Goal: Task Accomplishment & Management: Use online tool/utility

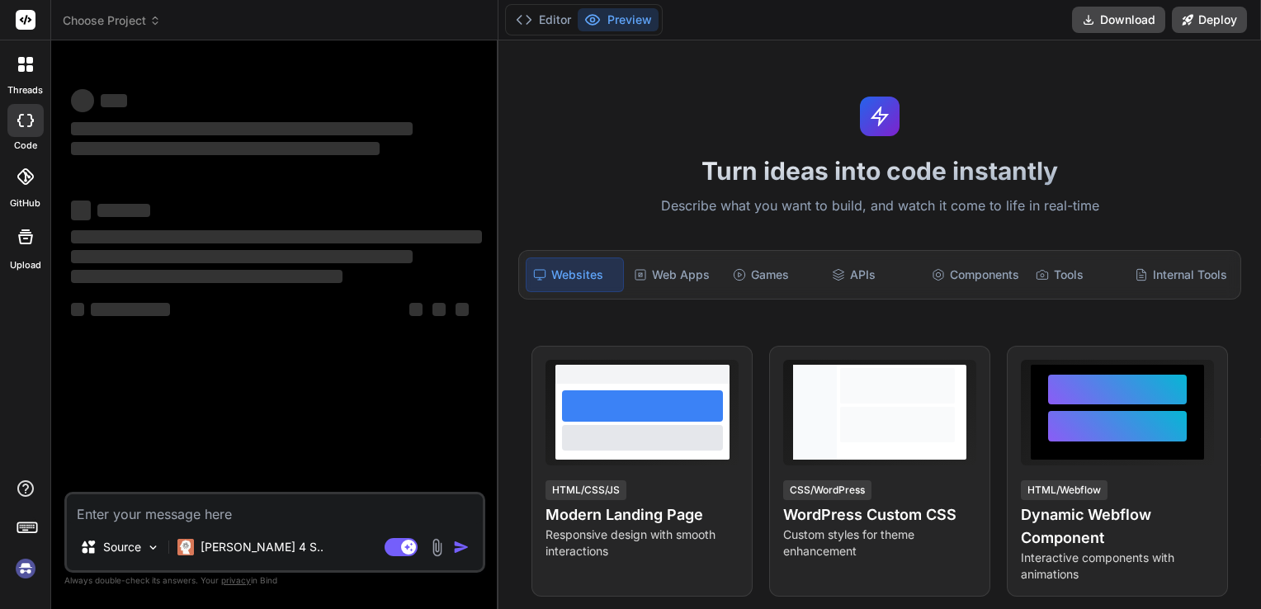
type textarea "x"
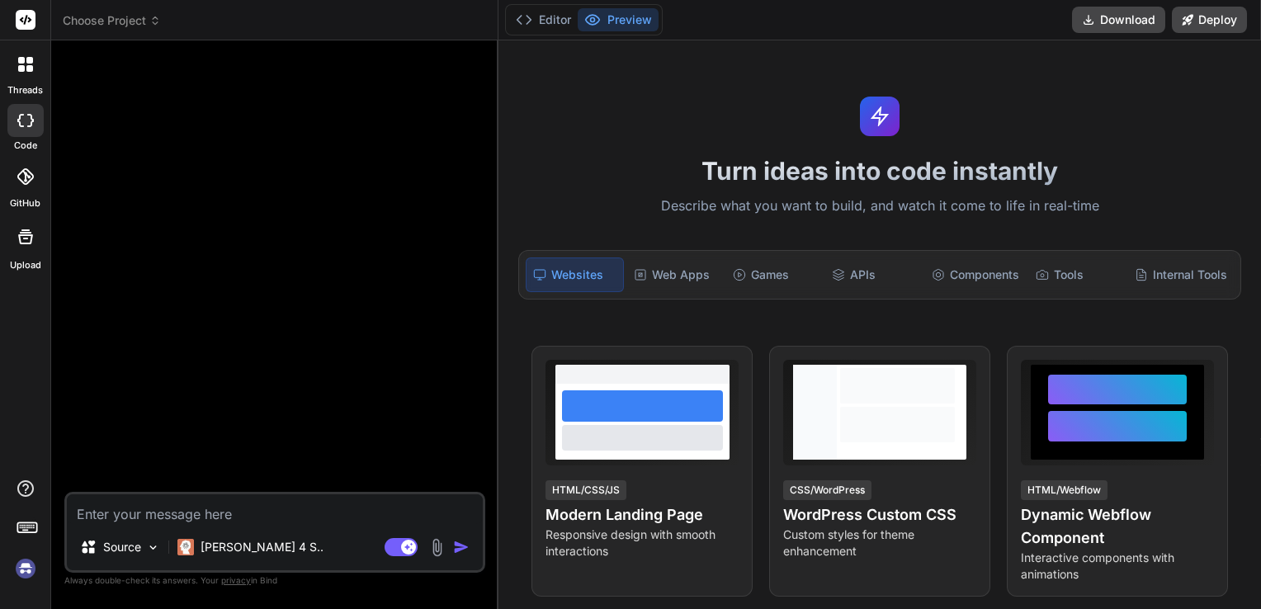
type textarea "c"
type textarea "x"
type textarea "ce"
type textarea "x"
type textarea "c"
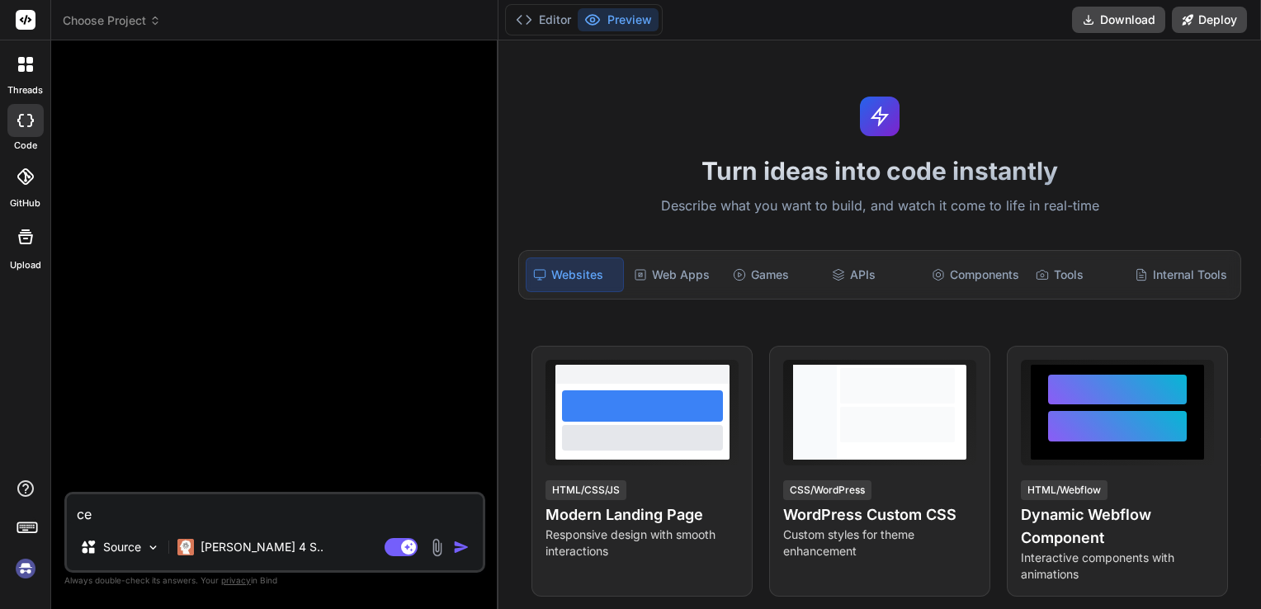
type textarea "x"
type textarea "cr"
type textarea "x"
type textarea "cre"
type textarea "x"
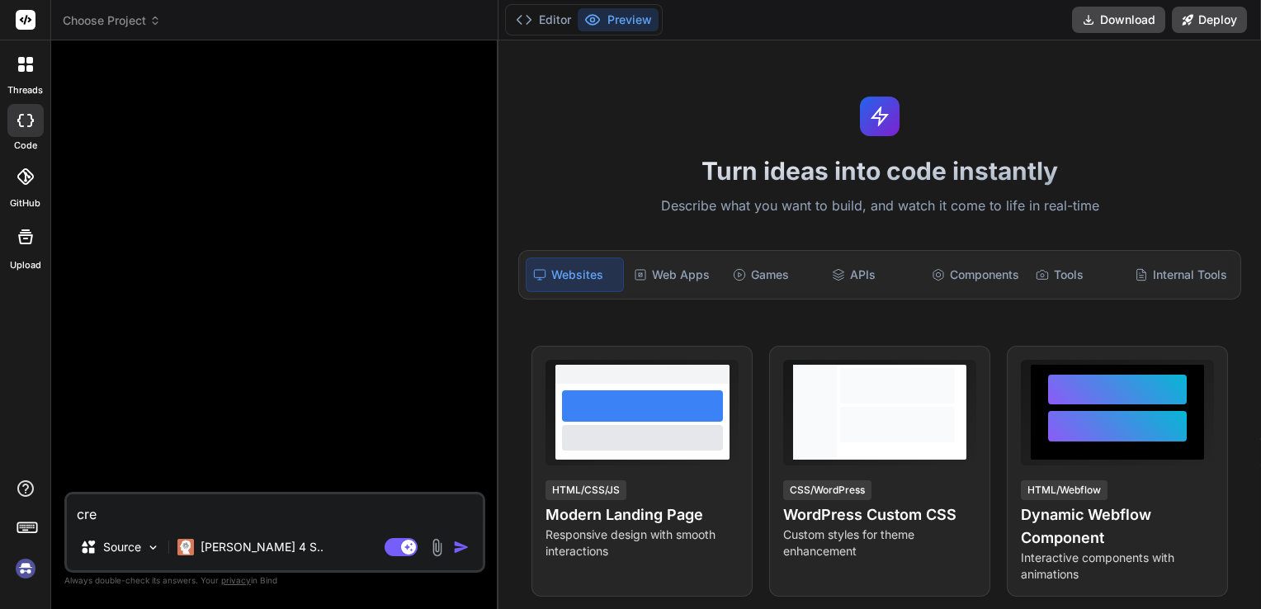
type textarea "crea"
type textarea "x"
type textarea "creat"
type textarea "x"
type textarea "create"
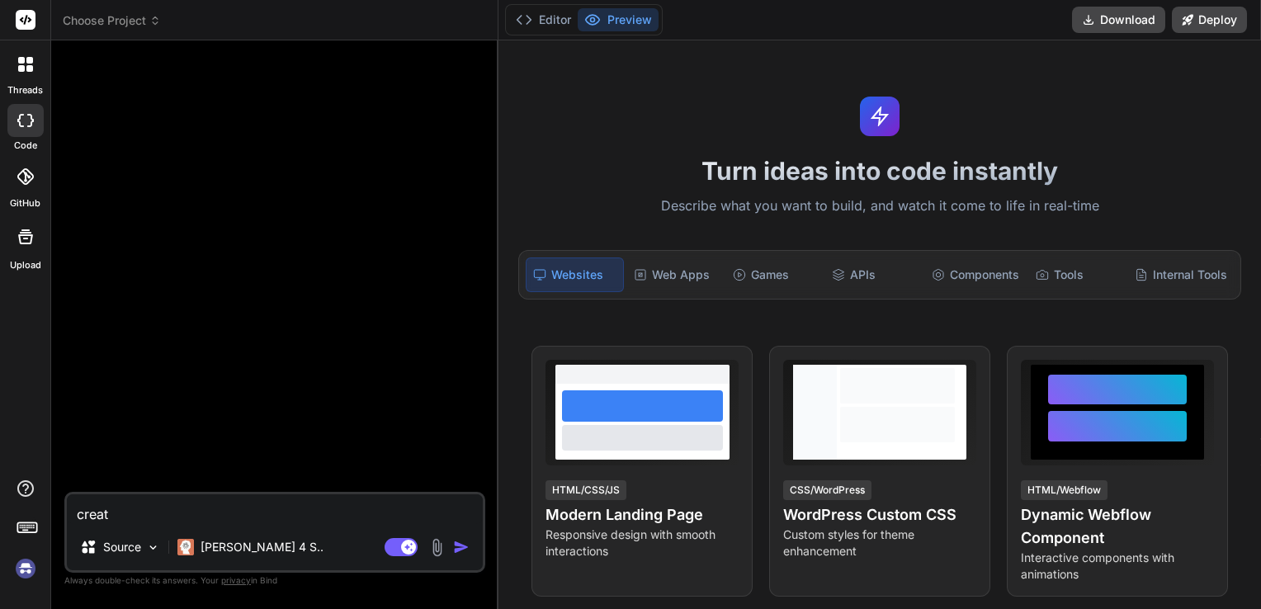
type textarea "x"
type textarea "create"
type textarea "x"
type textarea "create a"
type textarea "x"
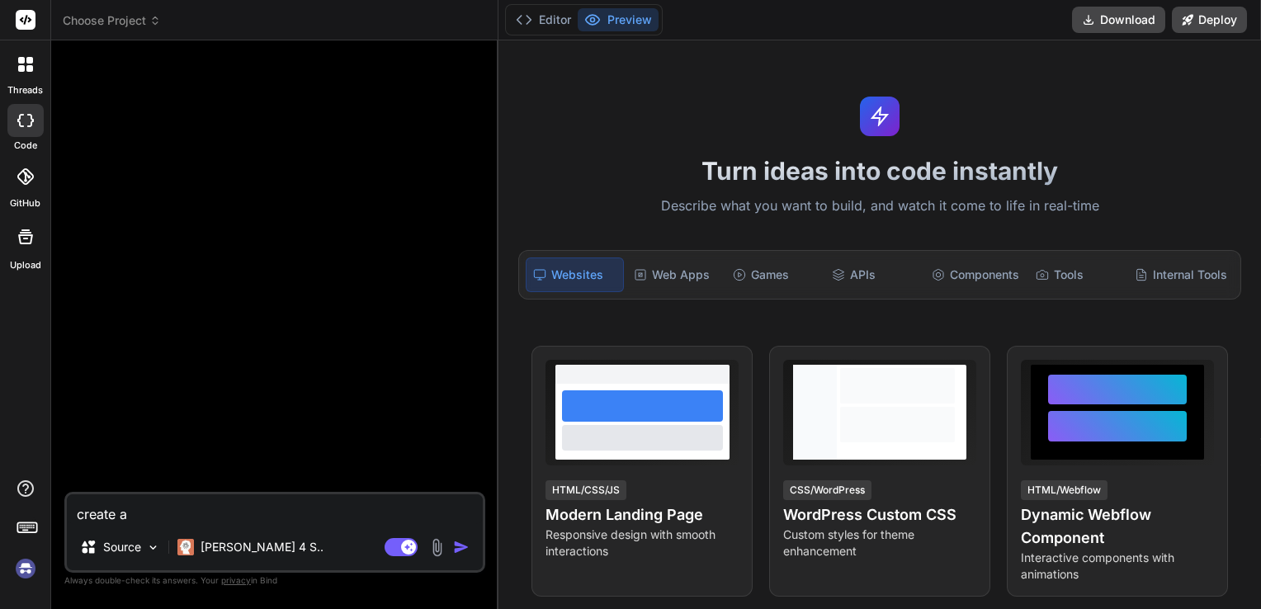
type textarea "create a"
type textarea "x"
type textarea "create a w"
type textarea "x"
type textarea "create a we"
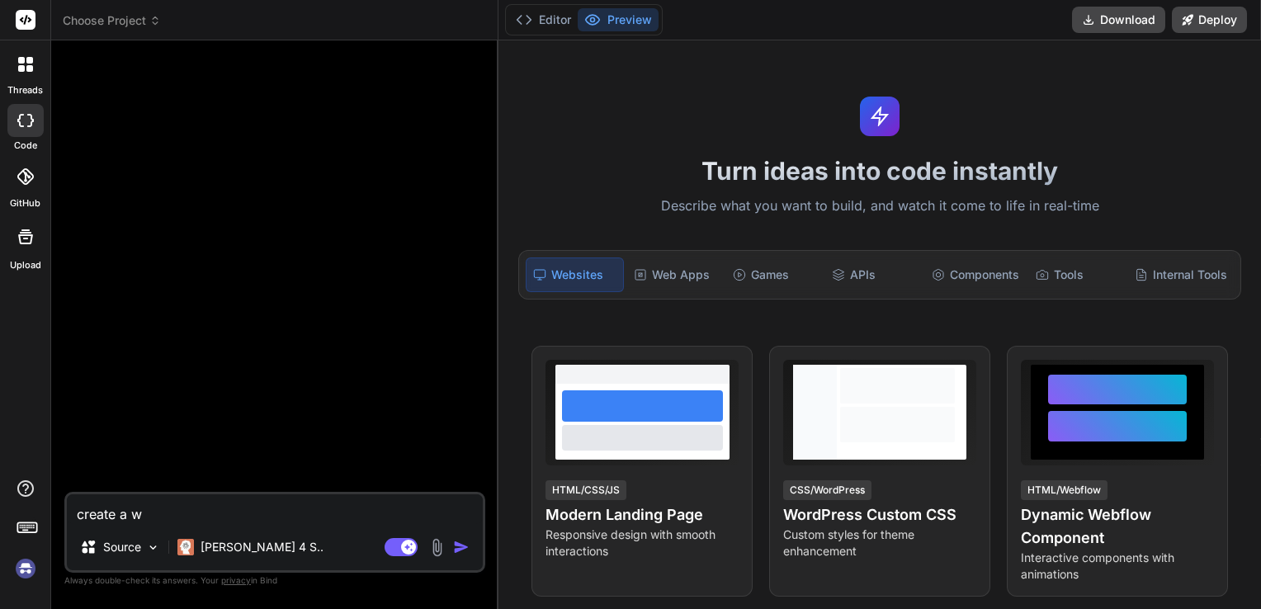
type textarea "x"
type textarea "create a web"
type textarea "x"
type textarea "create a webs"
type textarea "x"
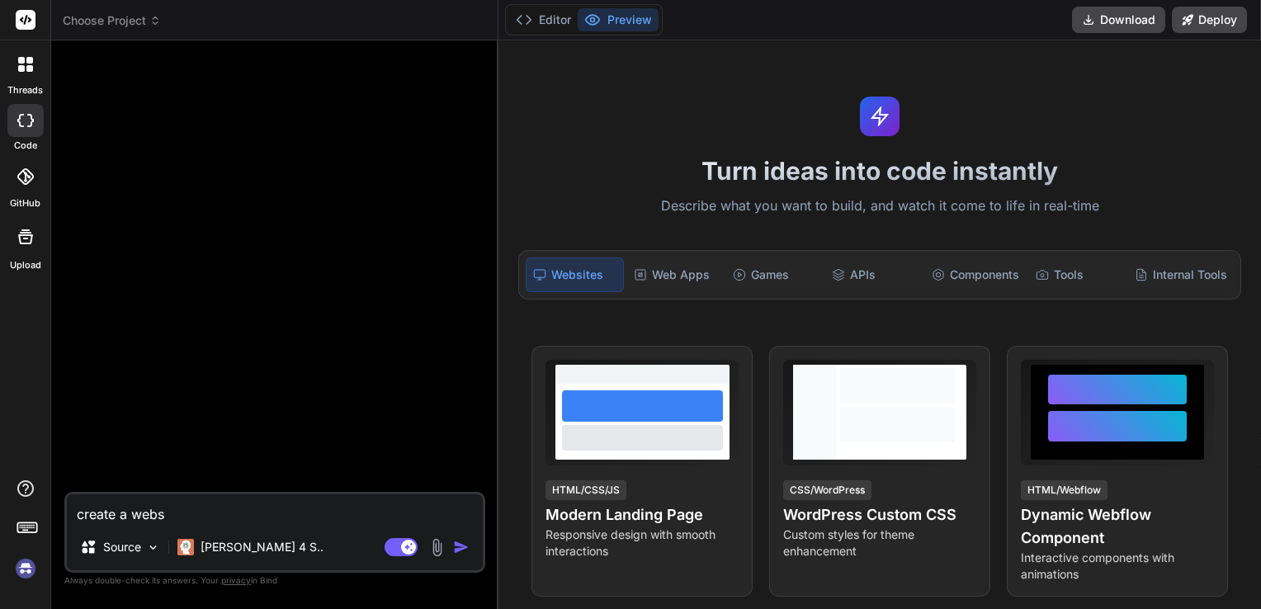
type textarea "create a websi"
type textarea "x"
type textarea "create a websit"
type textarea "x"
type textarea "create a website"
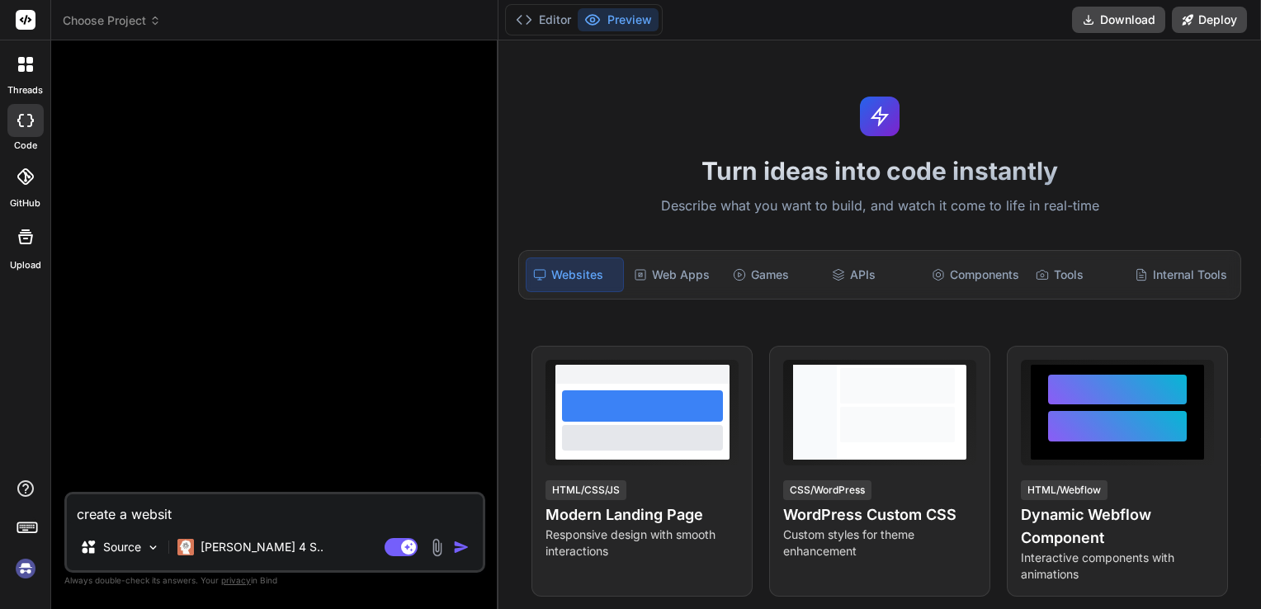
type textarea "x"
type textarea "create a website"
type textarea "x"
type textarea "create a website f"
type textarea "x"
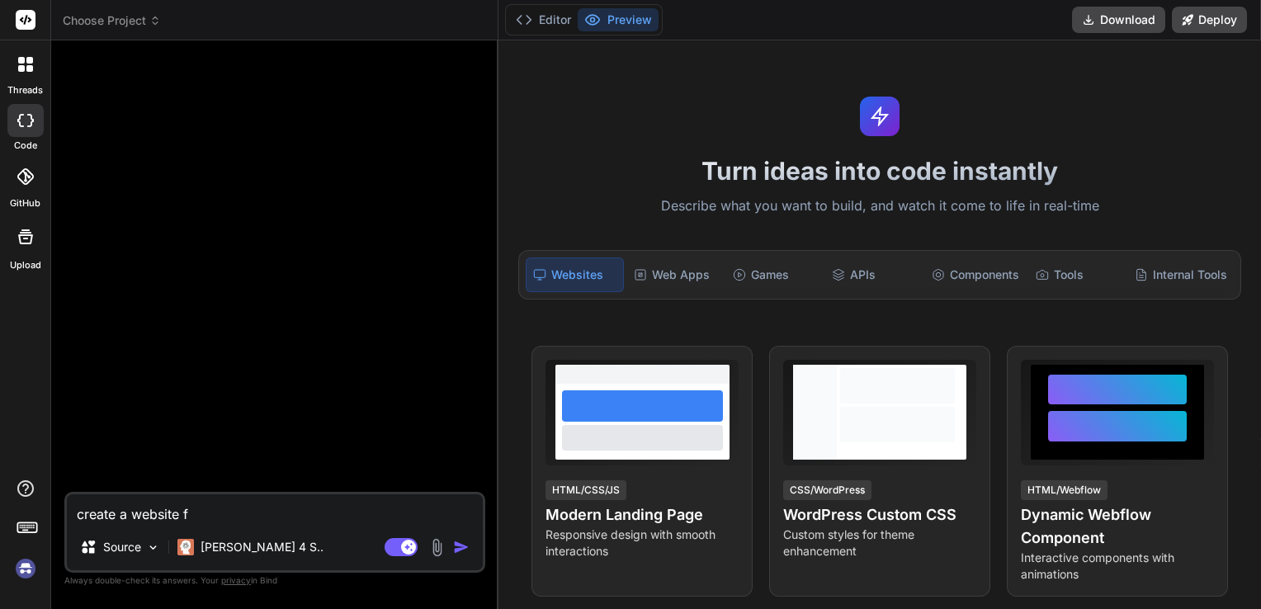
type textarea "create a website fo"
type textarea "x"
type textarea "create a website for"
type textarea "x"
type textarea "create a website for"
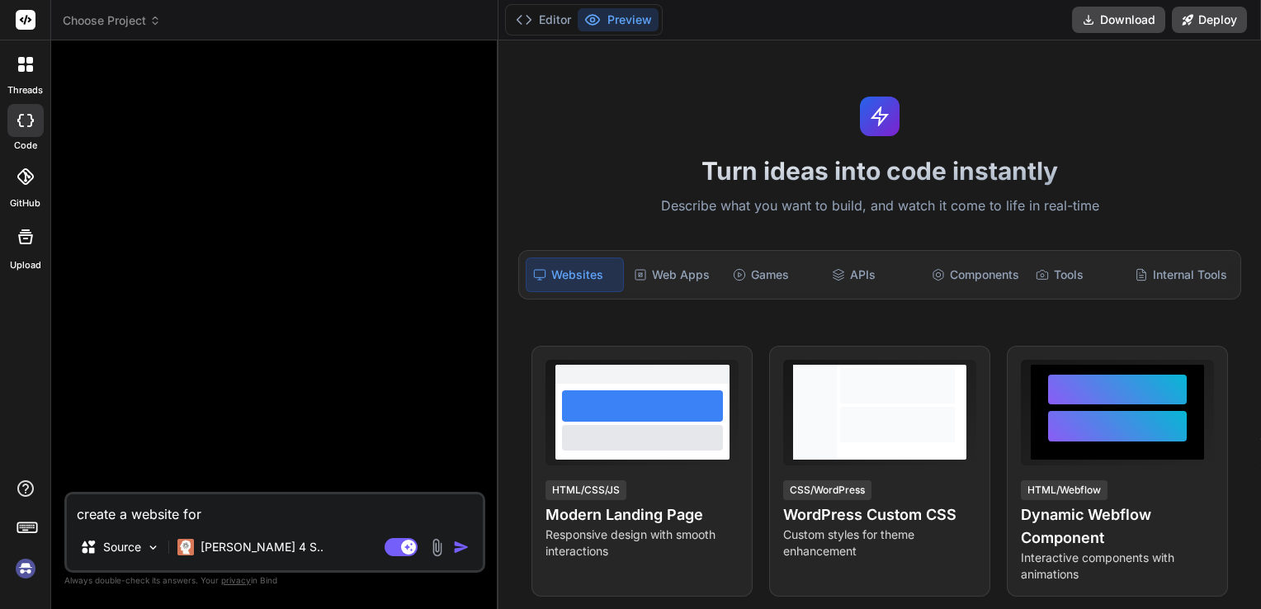
type textarea "x"
type textarea "create a website for a"
type textarea "x"
type textarea "create a website for a"
type textarea "x"
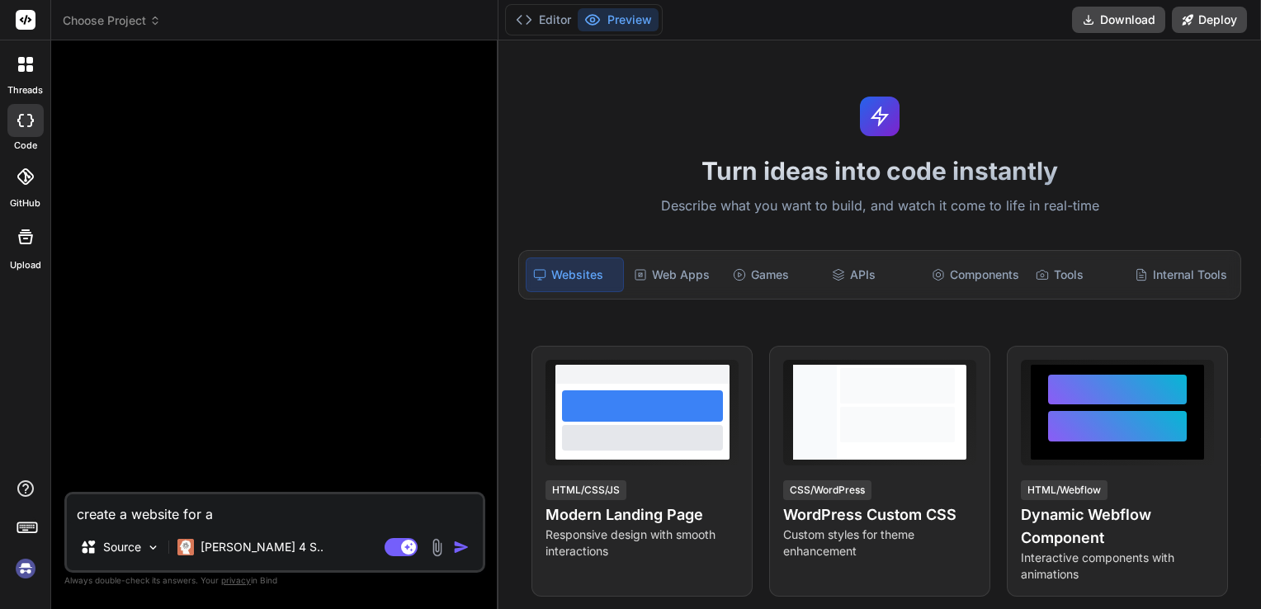
type textarea "create a website for a r"
type textarea "x"
type textarea "create a website for a re"
type textarea "x"
type textarea "create a website for a r"
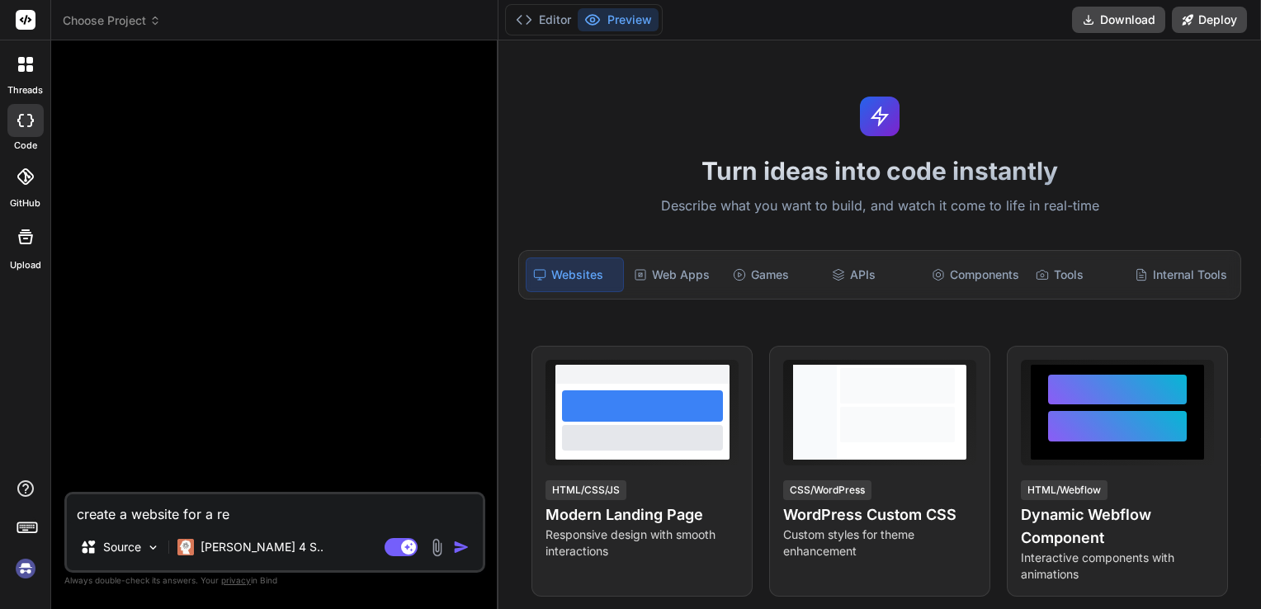
type textarea "x"
type textarea "create a website for a"
type textarea "x"
type textarea "create a website for a b"
type textarea "x"
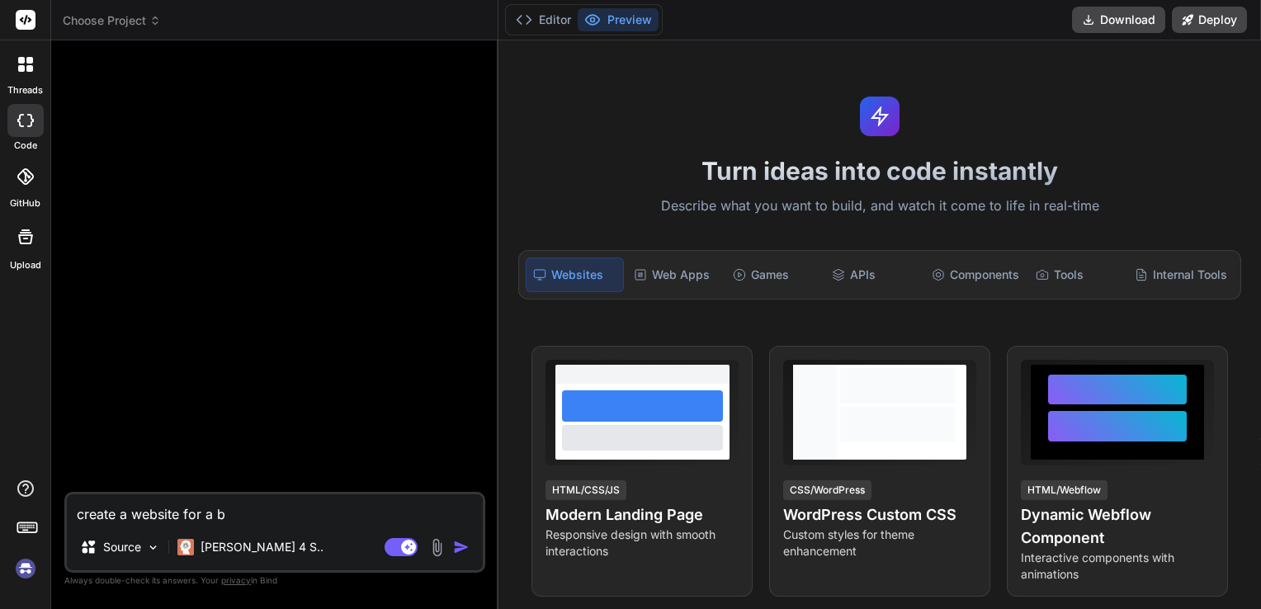
type textarea "create a website for a ba"
type textarea "x"
type textarea "create a website for a bak"
type textarea "x"
type textarea "create a website for a bake"
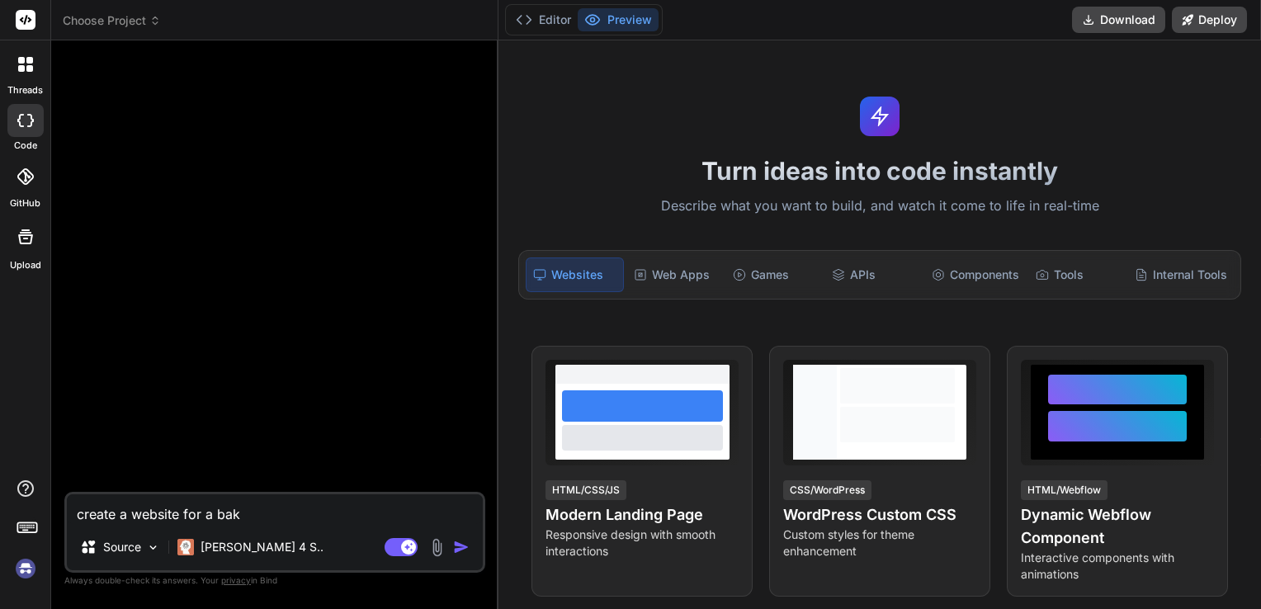
type textarea "x"
type textarea "create a website for a [PERSON_NAME]"
type textarea "x"
type textarea "create a website for a bakery"
type textarea "x"
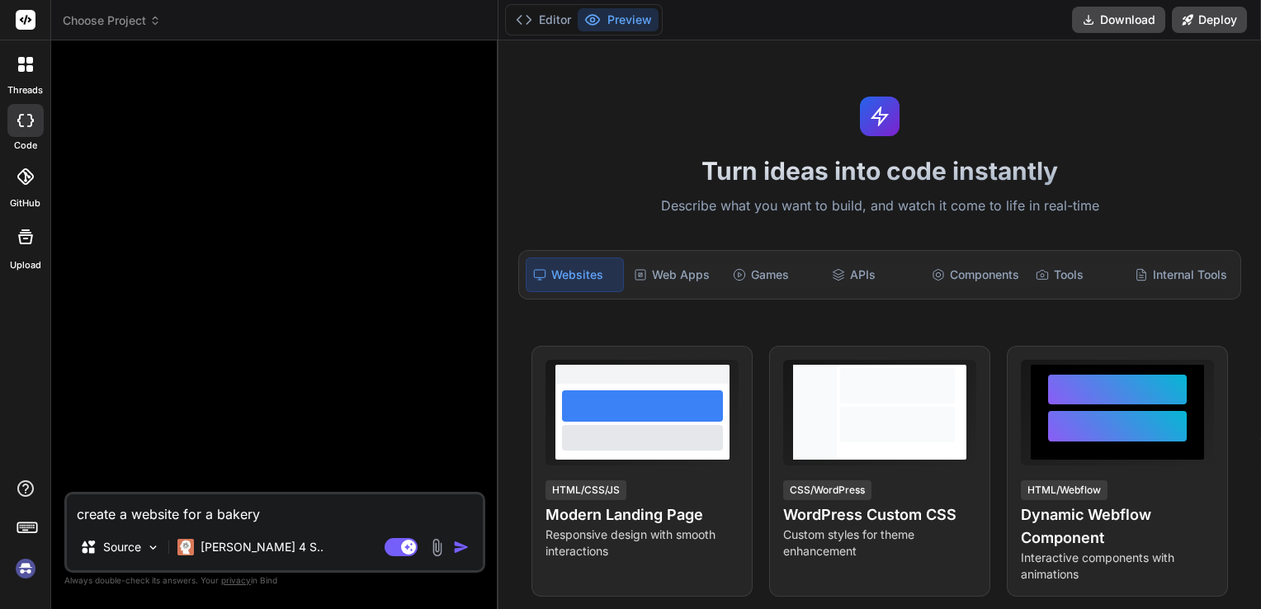
type textarea "create a website for a bakery"
click at [461, 549] on img "button" at bounding box center [461, 547] width 17 height 17
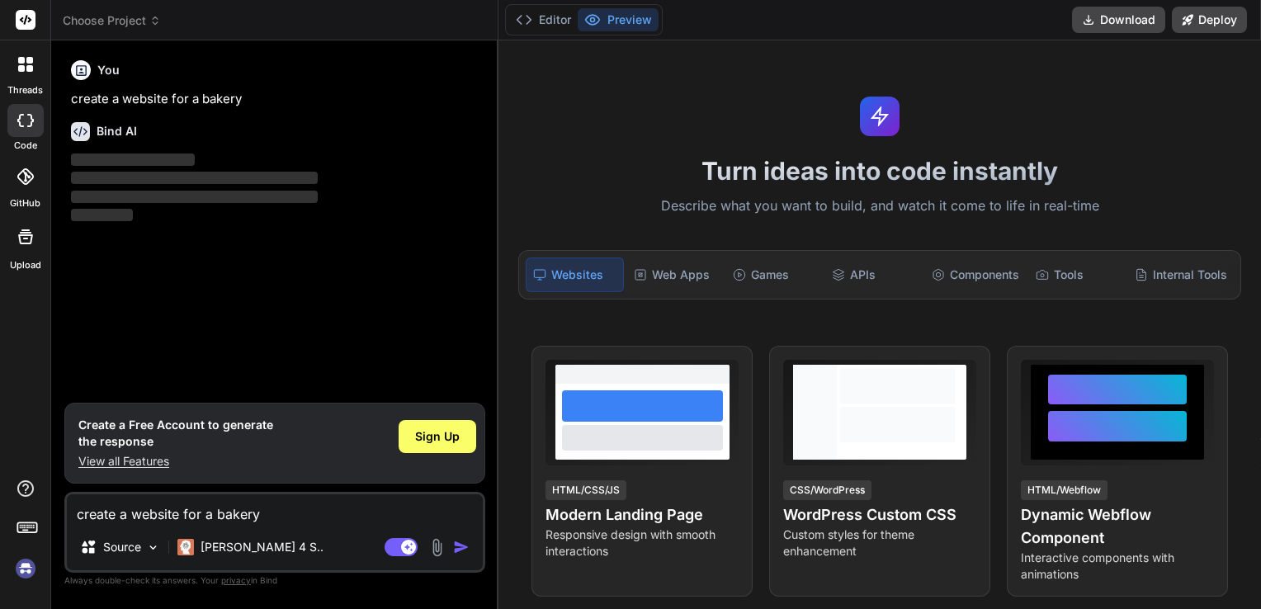
click at [80, 131] on icon at bounding box center [80, 131] width 14 height 10
click at [84, 130] on icon at bounding box center [80, 131] width 14 height 10
click at [150, 172] on span "‌" at bounding box center [194, 178] width 247 height 12
click at [466, 438] on div "Sign Up" at bounding box center [438, 436] width 78 height 33
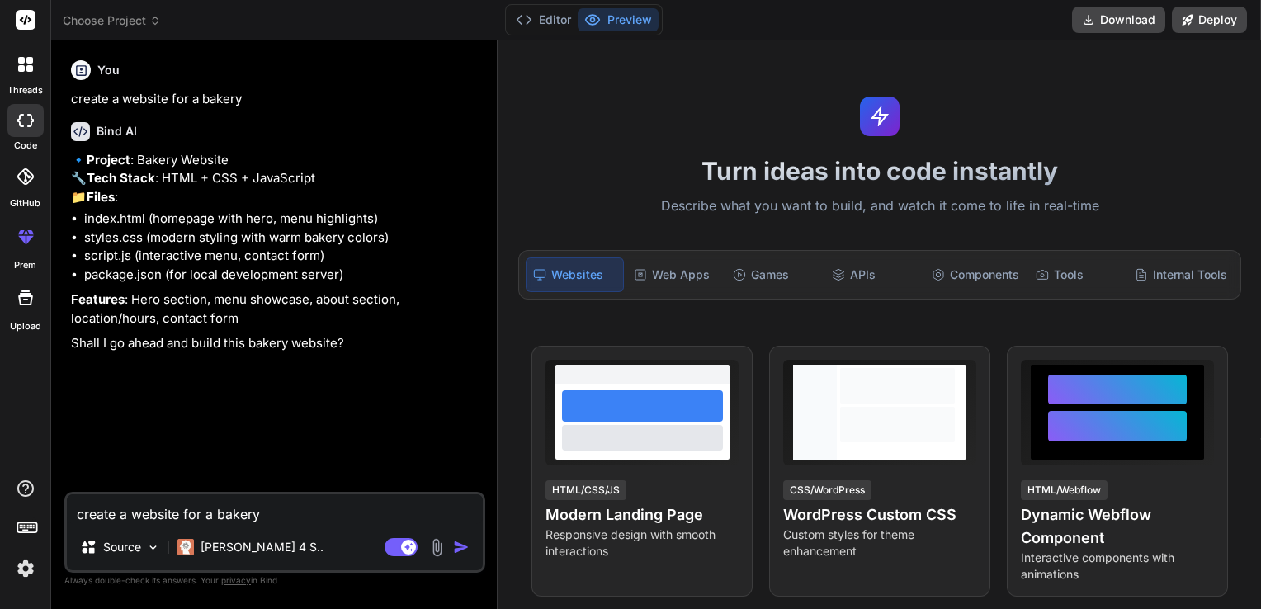
type textarea "x"
click at [140, 504] on textarea "create a website for a bakery" at bounding box center [275, 509] width 416 height 30
type textarea "y"
type textarea "x"
type textarea "ye"
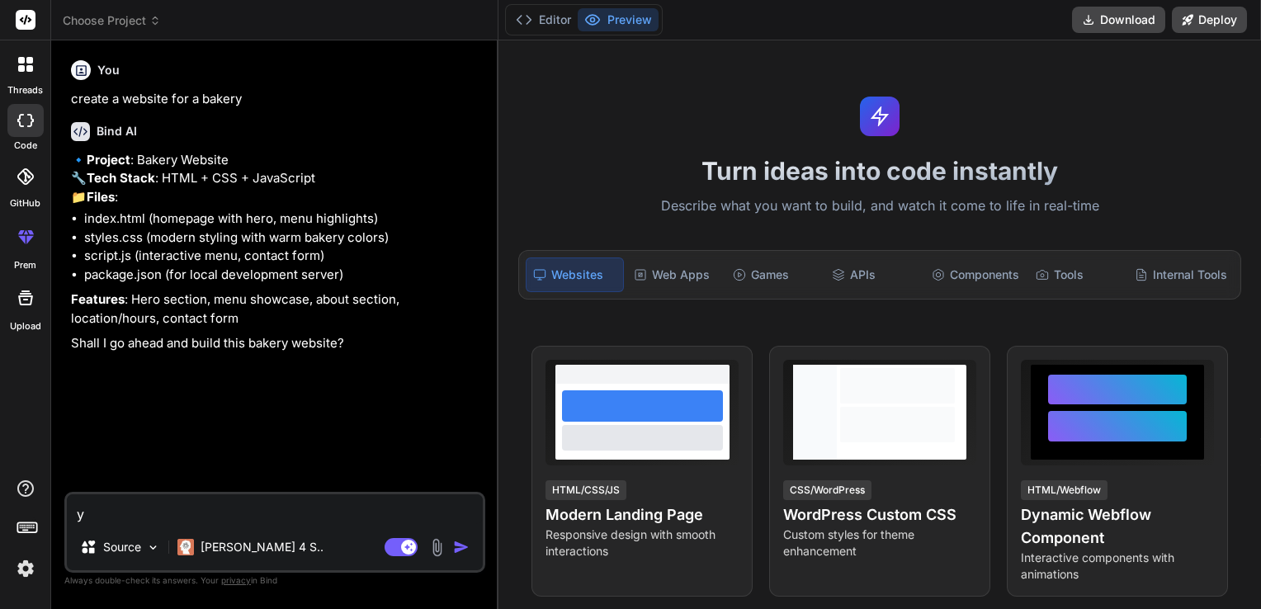
type textarea "x"
type textarea "yes"
type textarea "x"
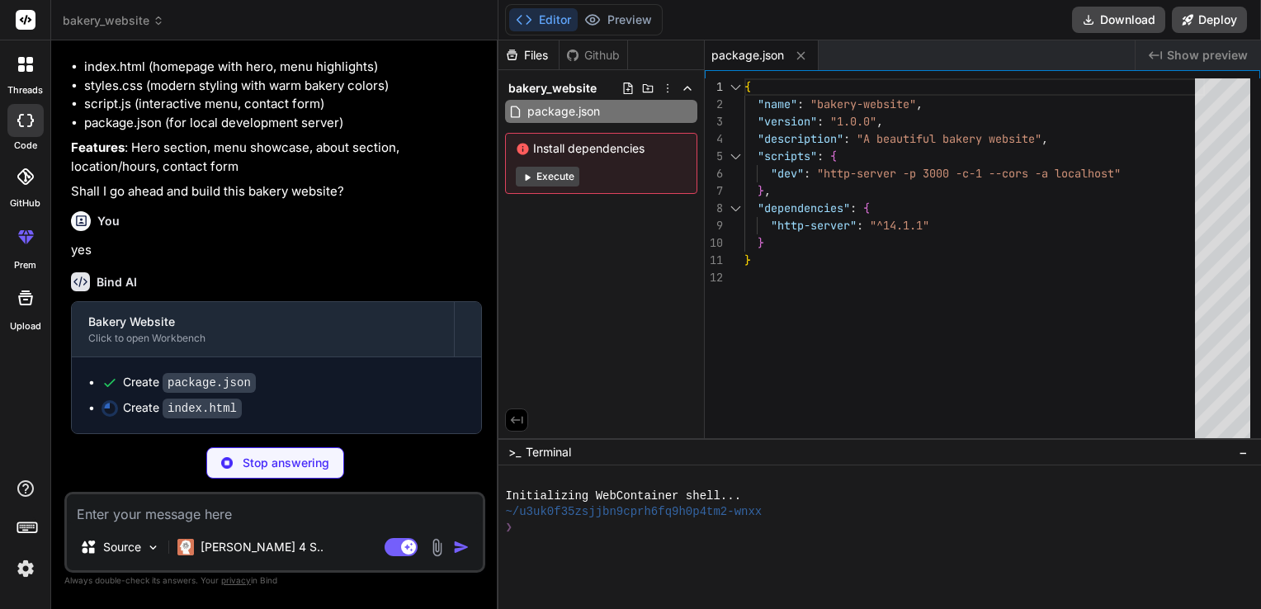
scroll to position [187, 0]
type textarea "x"
type textarea "<script src="script.js"></script> </body> </html>"
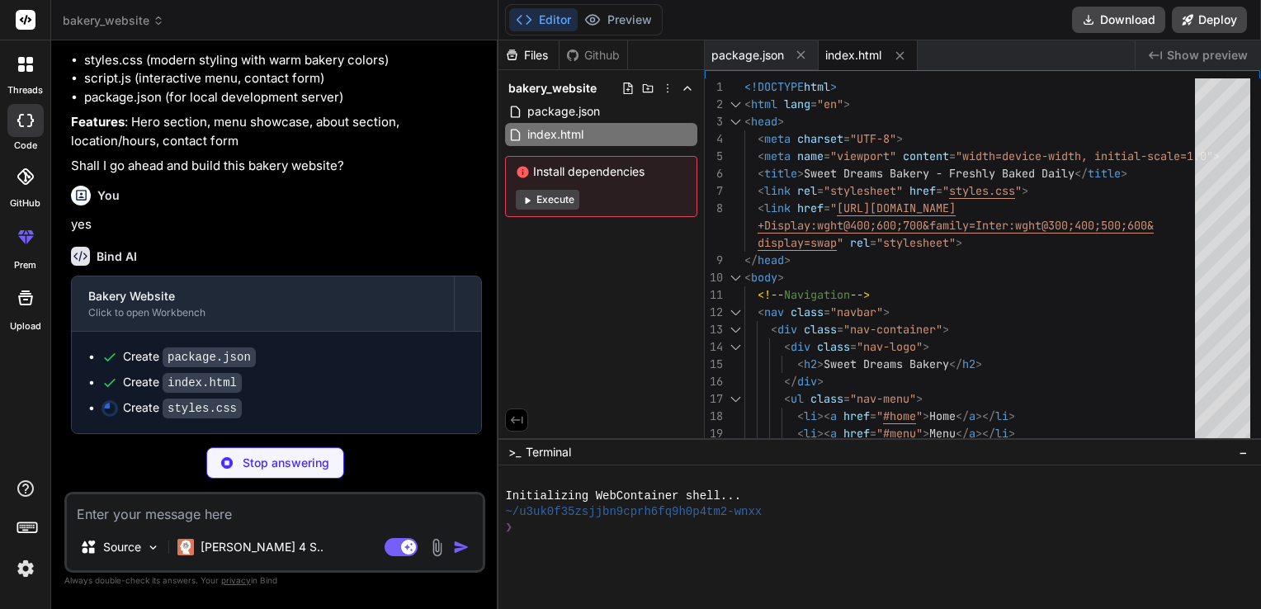
scroll to position [211, 0]
type textarea "x"
type textarea ".menu-section h2, .about-text h2, .contact-section h2 { font-size: 2rem; } }"
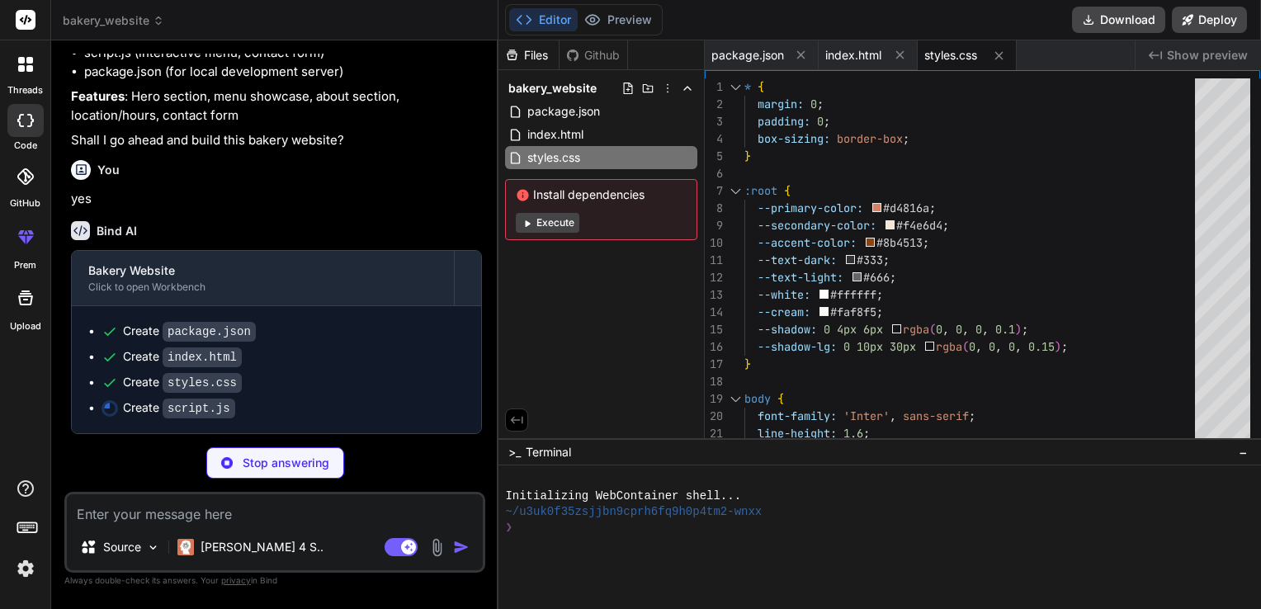
scroll to position [238, 0]
type textarea "x"
type textarea "img.style.opacity = '0'; img.style.transition = 'opacity 0.3s ease'; } });"
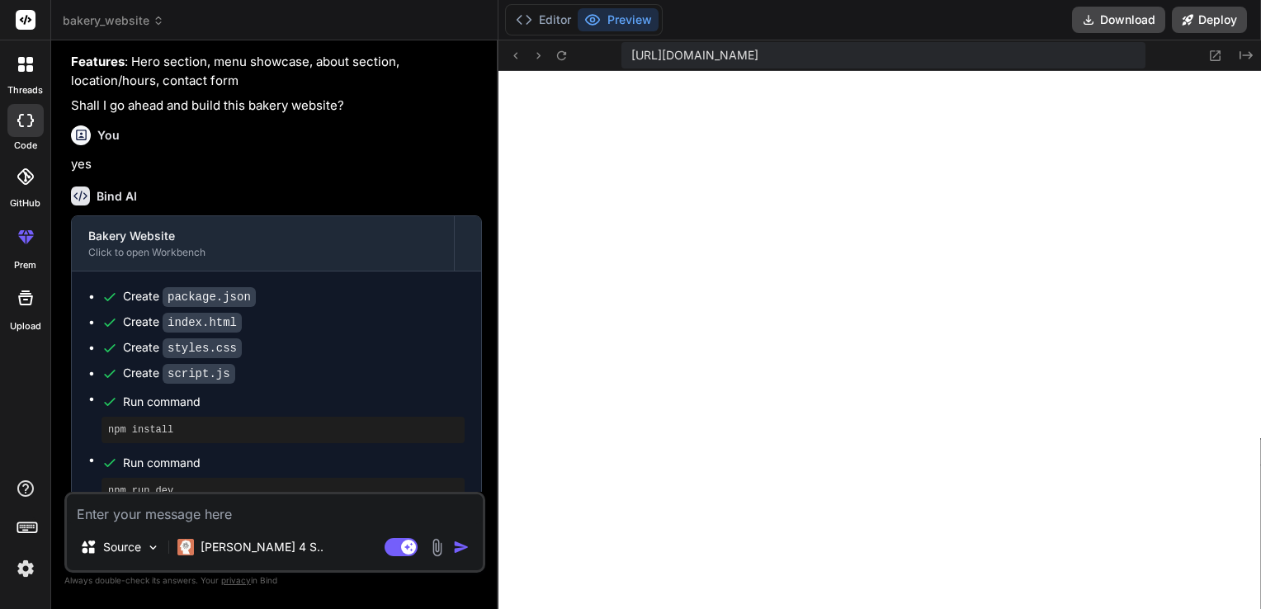
scroll to position [302, 0]
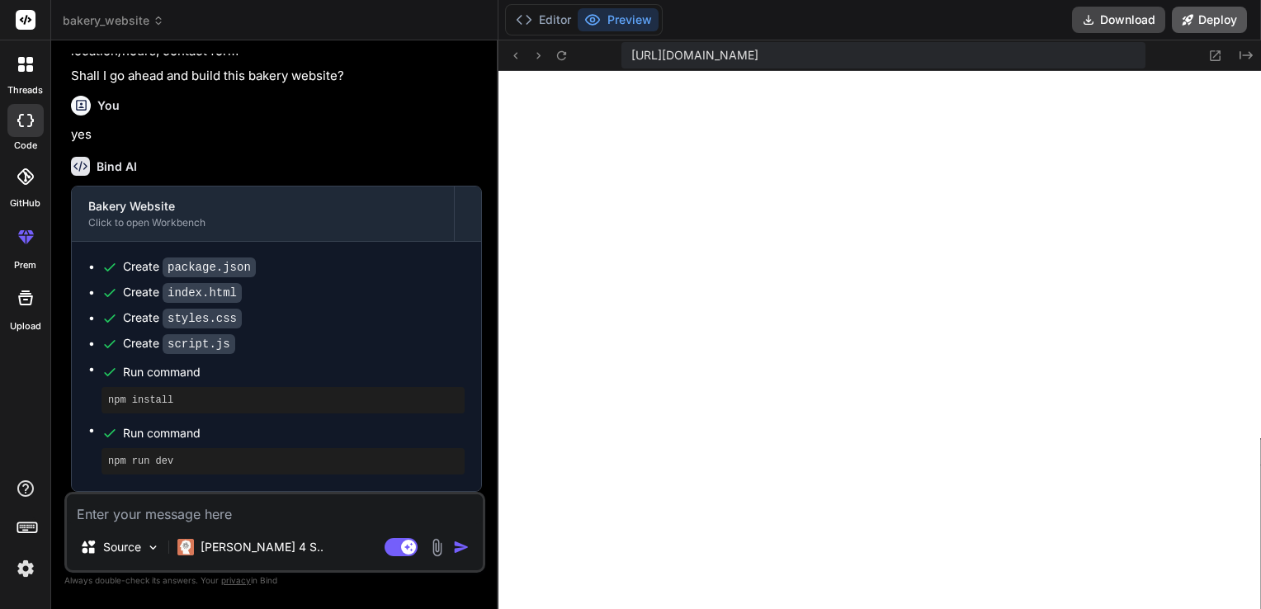
click at [1199, 8] on button "Deploy" at bounding box center [1209, 20] width 75 height 26
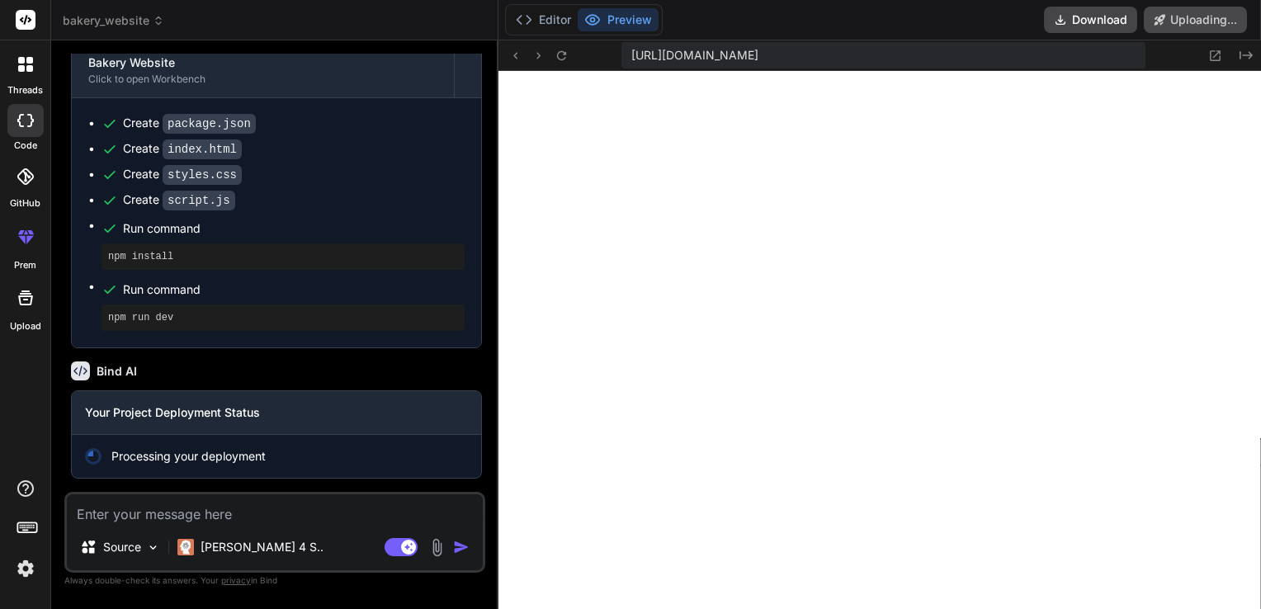
scroll to position [445, 0]
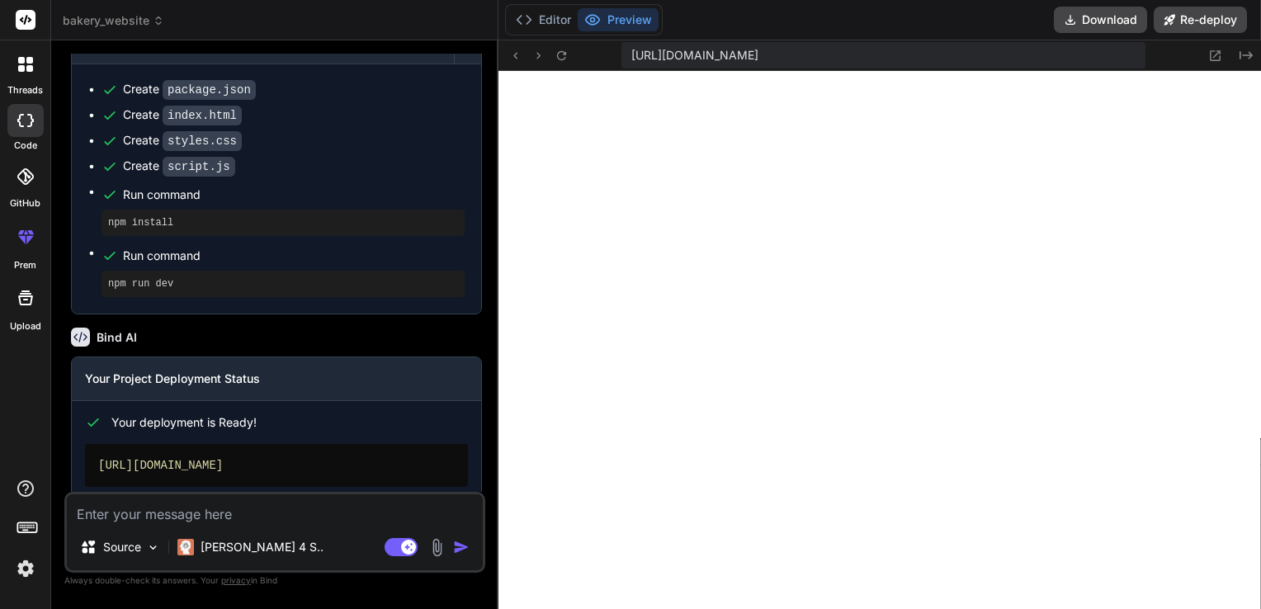
type textarea "x"
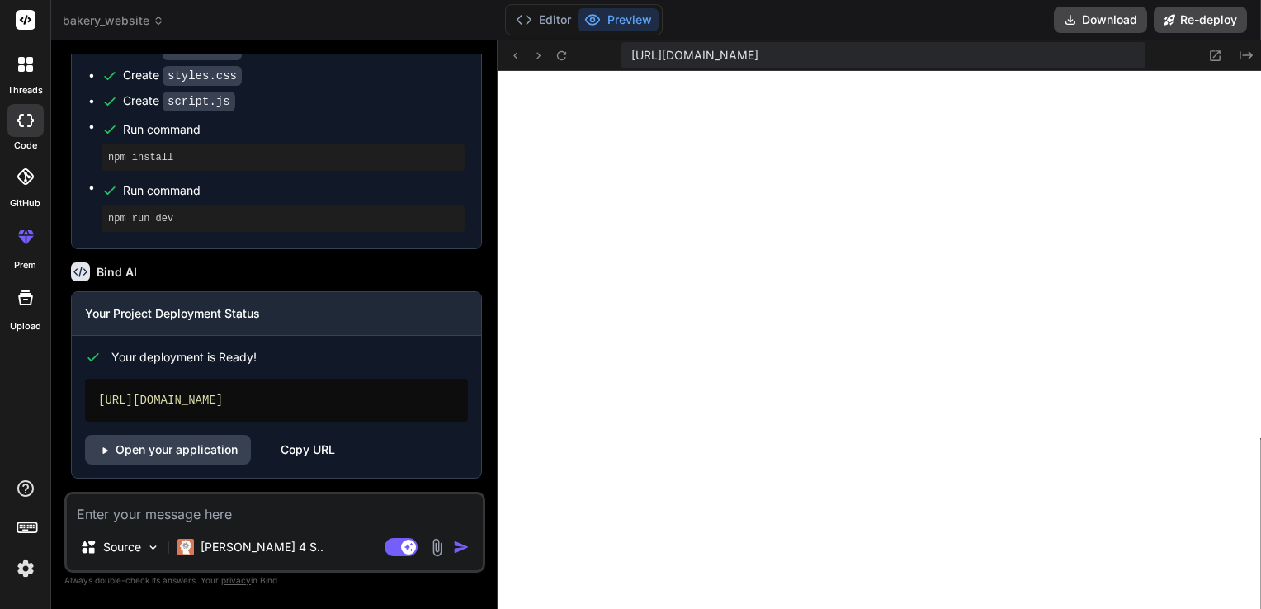
scroll to position [544, 0]
click at [215, 451] on link "Open your application" at bounding box center [168, 450] width 166 height 30
click at [231, 509] on textarea at bounding box center [275, 509] width 416 height 30
type textarea "c"
type textarea "x"
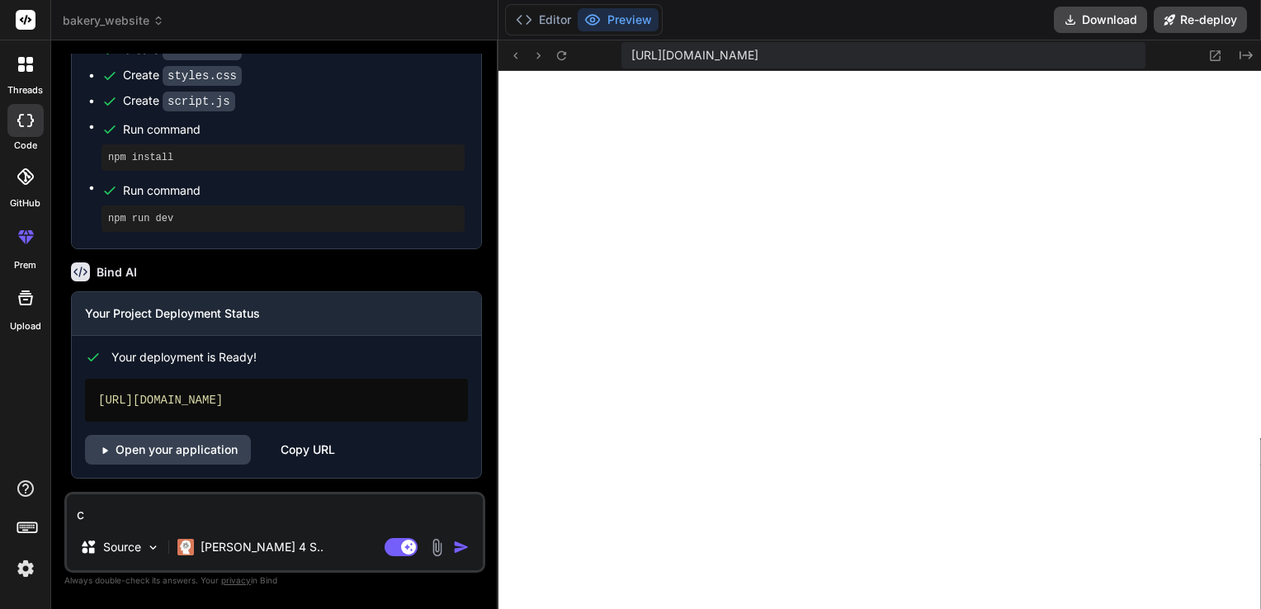
type textarea "ca"
type textarea "x"
type textarea "can"
type textarea "x"
type textarea "can"
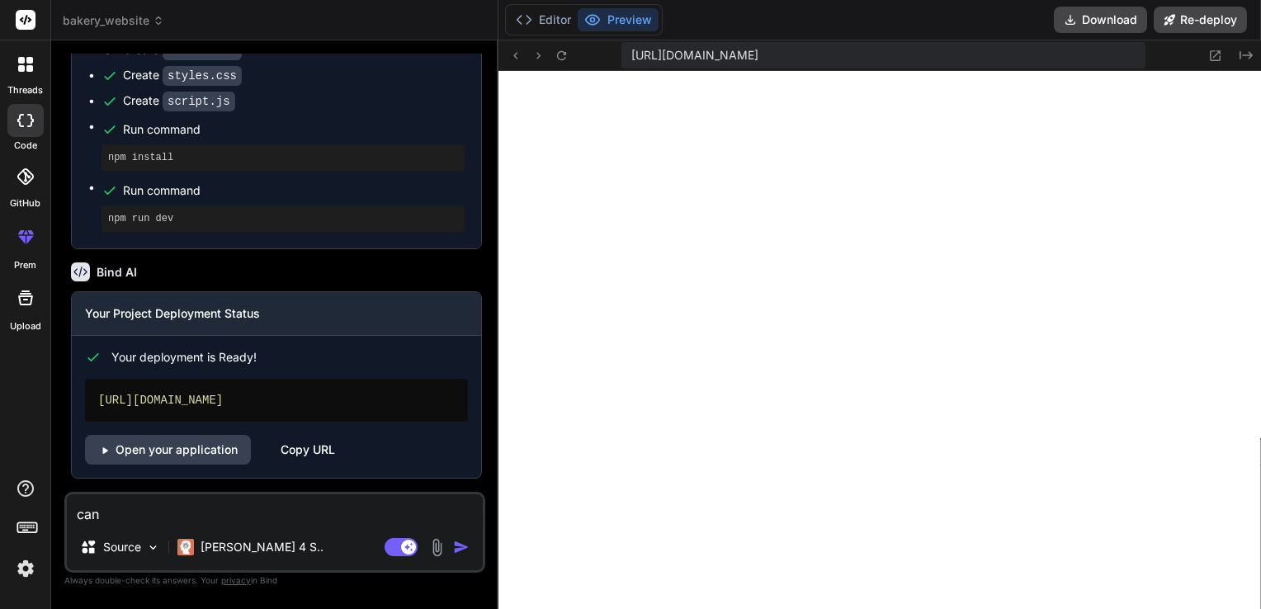
type textarea "x"
type textarea "can y"
type textarea "x"
type textarea "can yo"
type textarea "x"
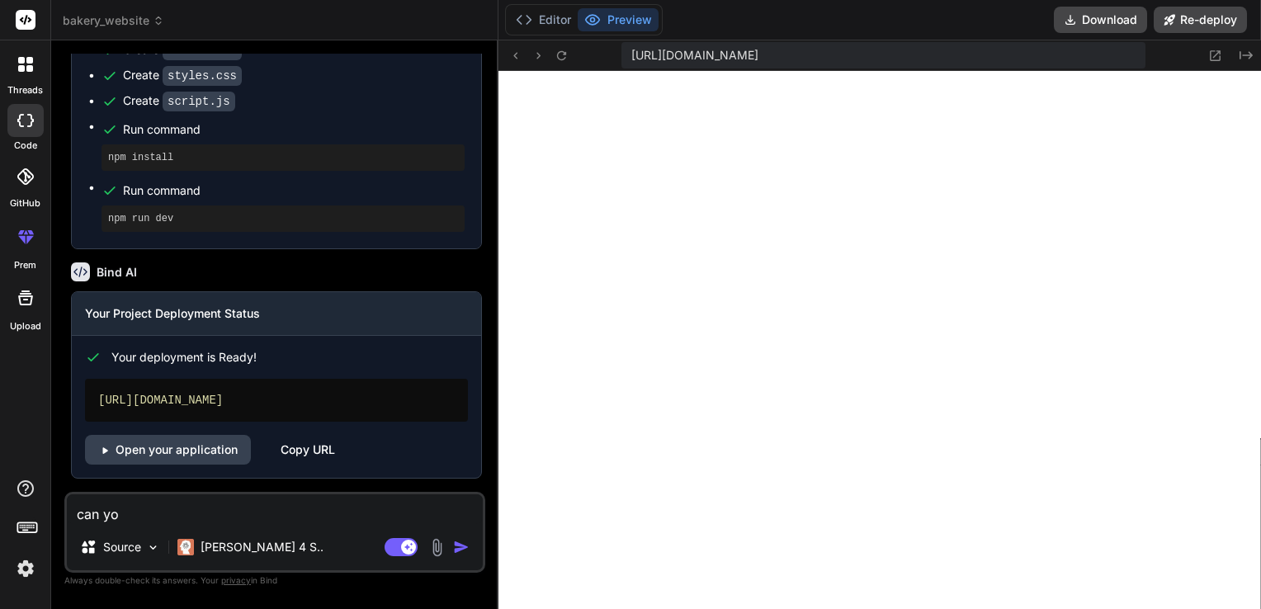
type textarea "can you"
type textarea "x"
type textarea "can you"
type textarea "x"
type textarea "can you p"
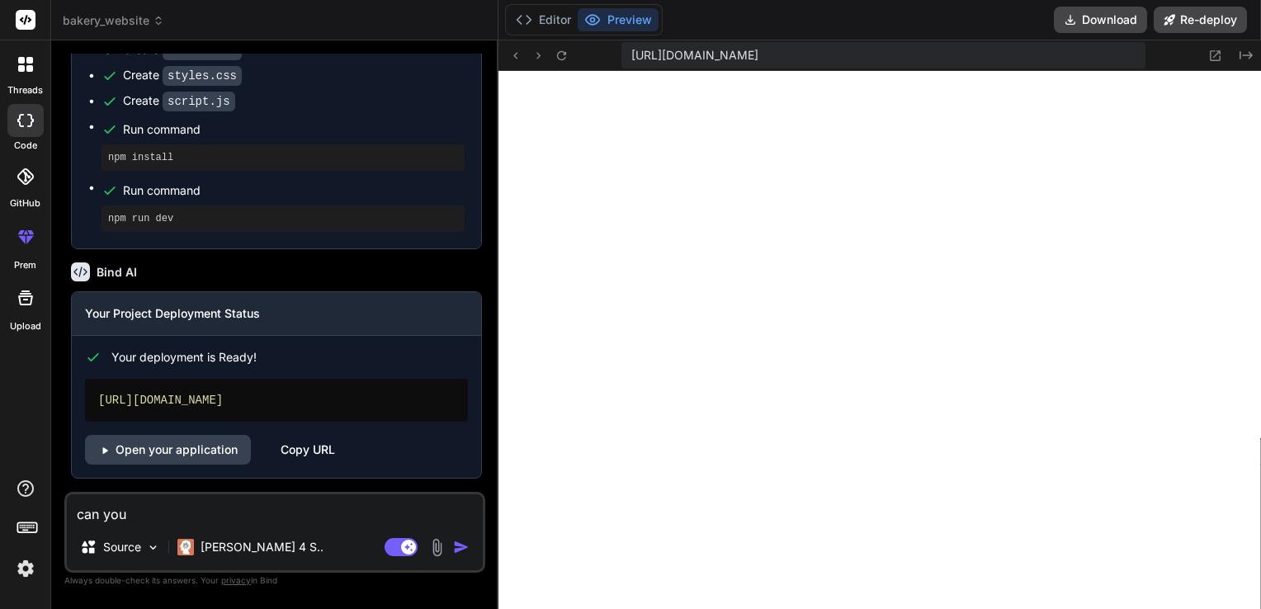
type textarea "x"
type textarea "can you pl"
type textarea "x"
type textarea "can you ple"
type textarea "x"
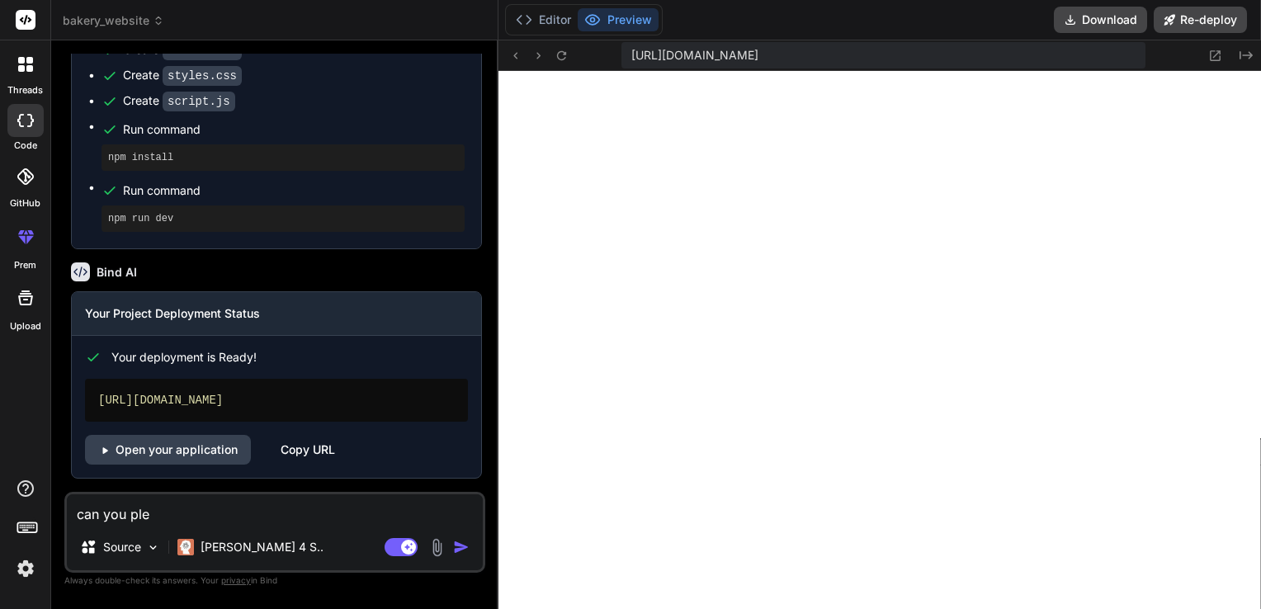
type textarea "can you plea"
type textarea "x"
type textarea "can you pleas"
type textarea "x"
type textarea "can you please"
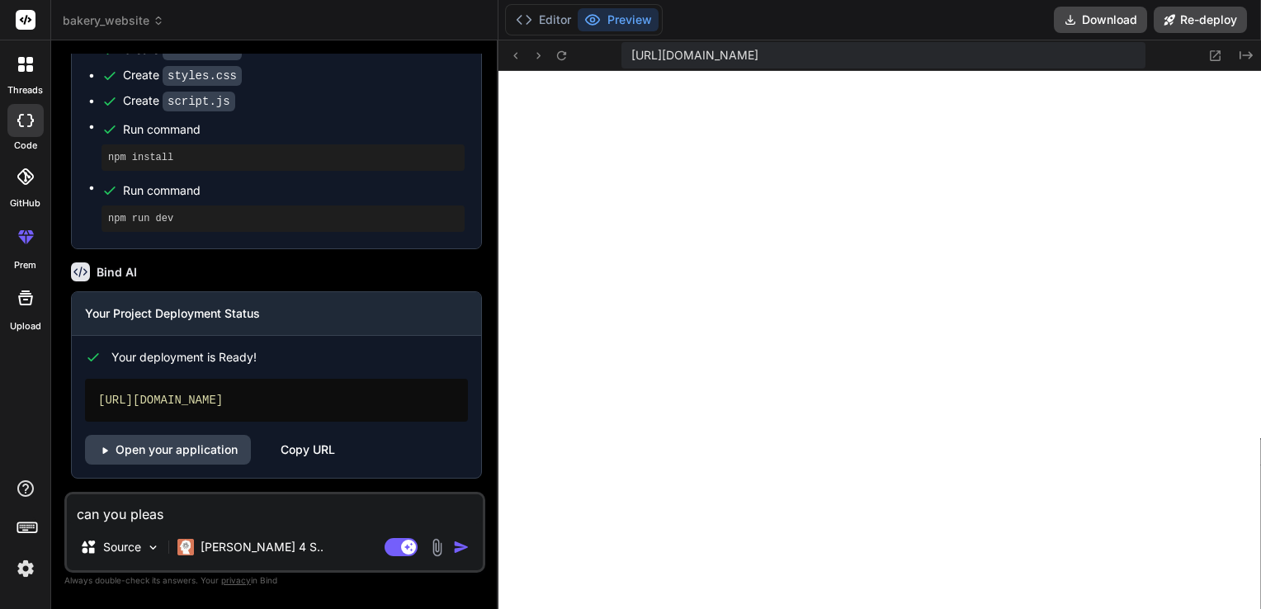
type textarea "x"
type textarea "can you please"
type textarea "x"
type textarea "can you please c"
type textarea "x"
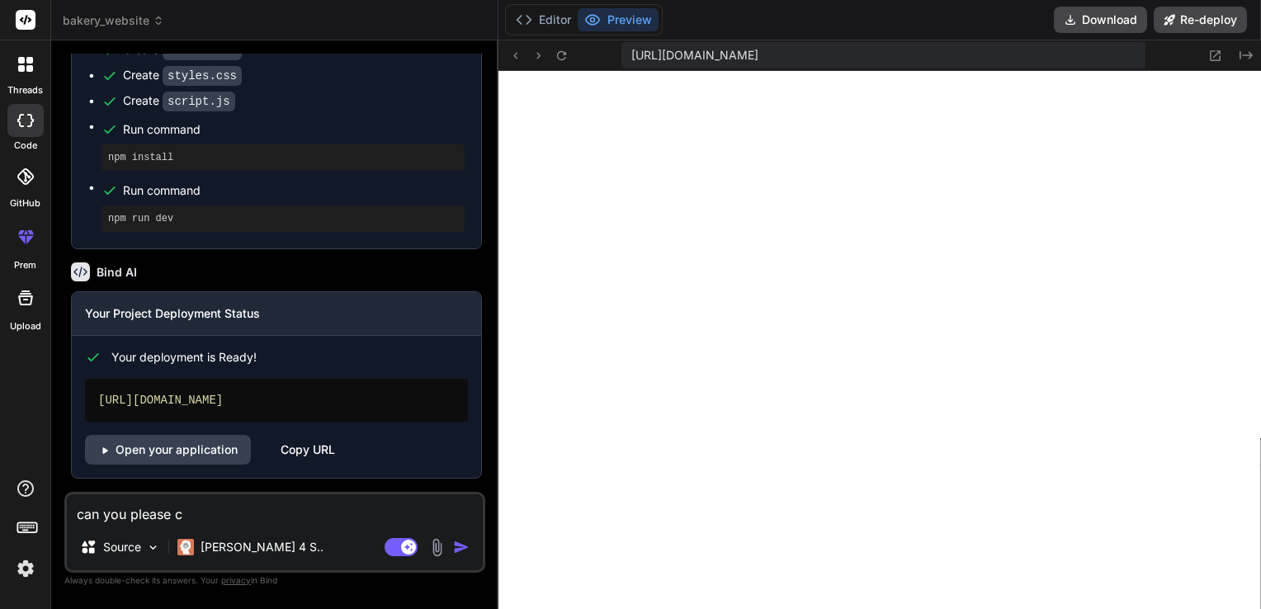
type textarea "can you please ch"
type textarea "x"
type textarea "can you please cha"
type textarea "x"
type textarea "can you please [PERSON_NAME]"
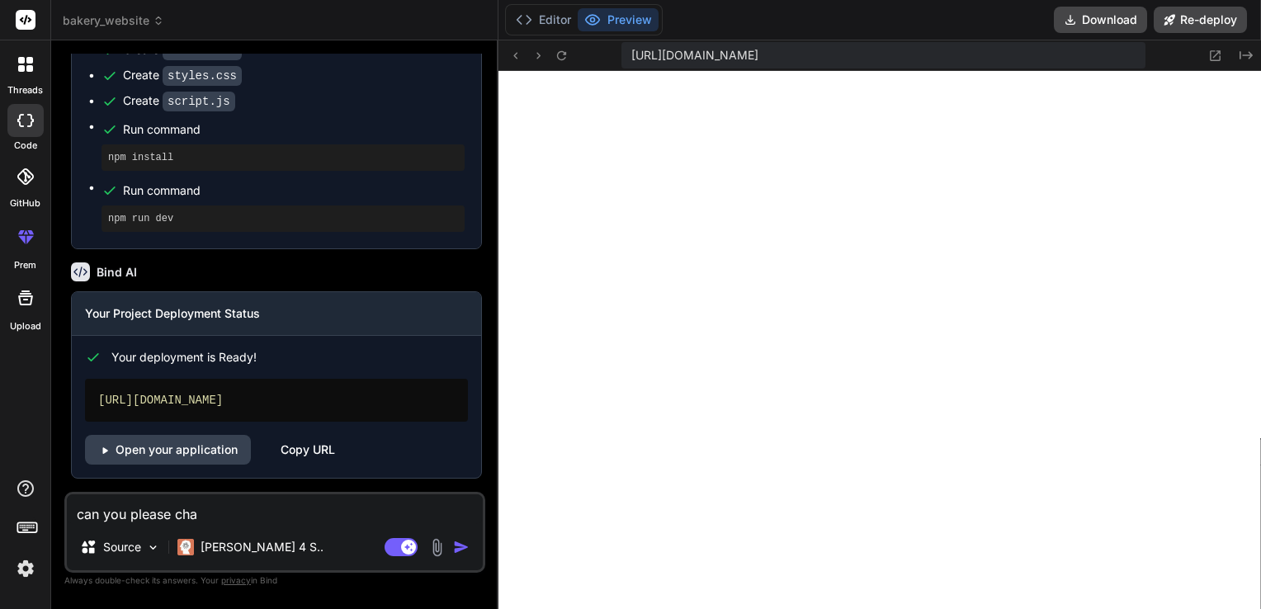
type textarea "x"
type textarea "can you please [PERSON_NAME]"
type textarea "x"
type textarea "can you please change"
type textarea "x"
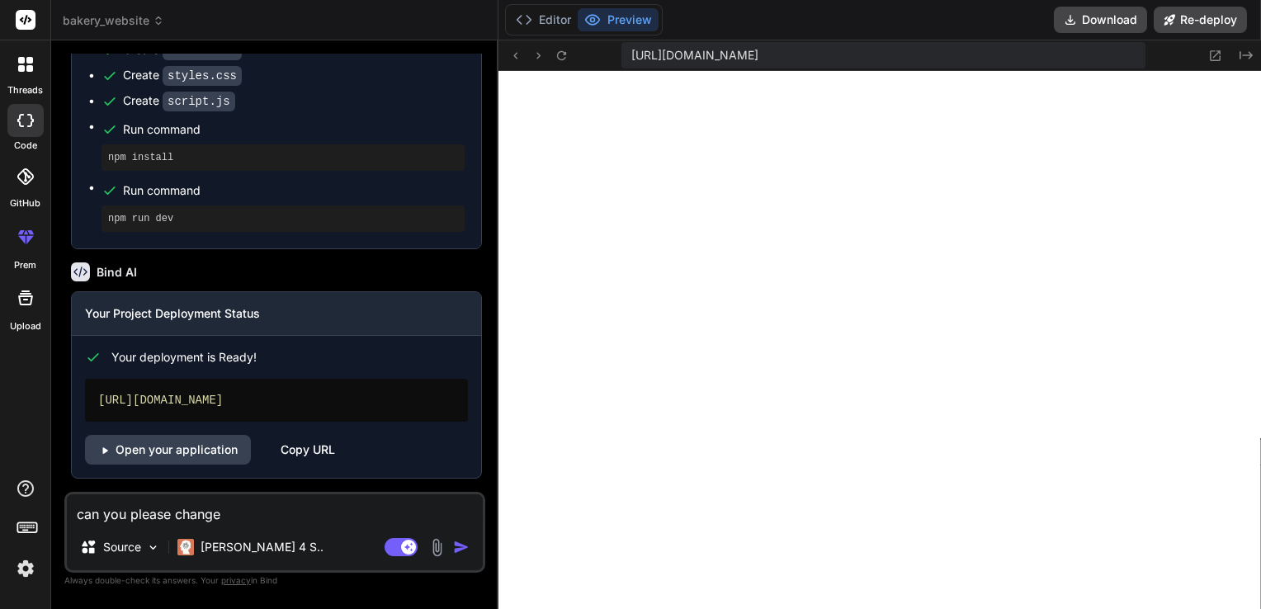
type textarea "can you please change"
type textarea "x"
type textarea "can you please change t"
type textarea "x"
type textarea "can you please change th"
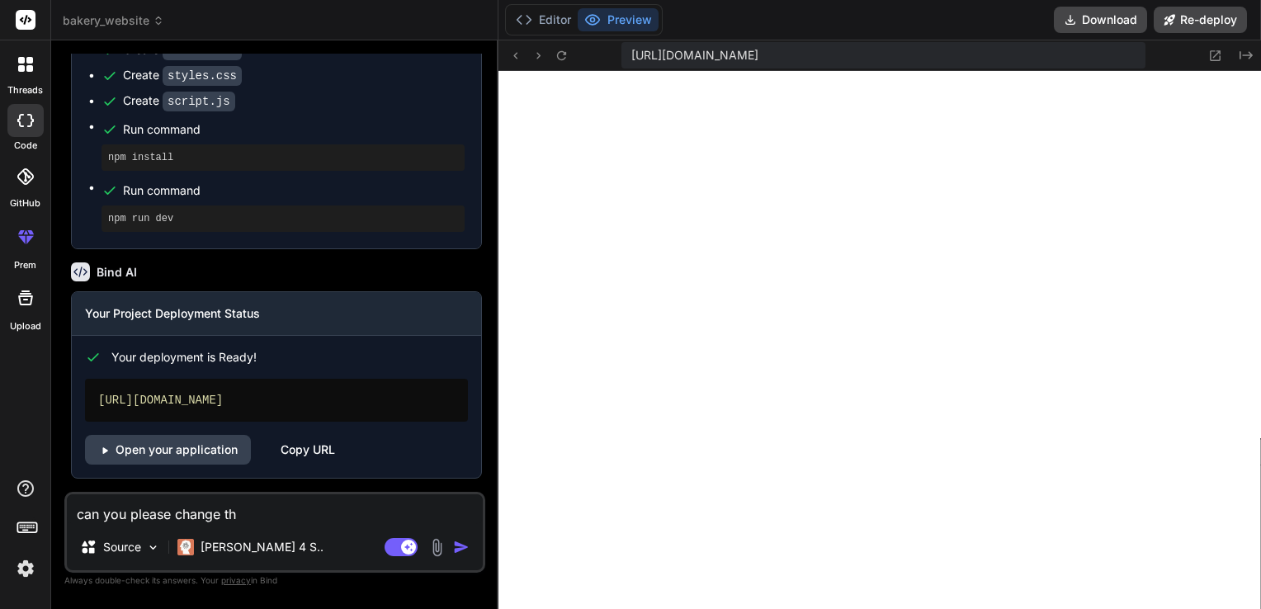
type textarea "x"
type textarea "can you please change the"
type textarea "x"
type textarea "can you please change the"
type textarea "x"
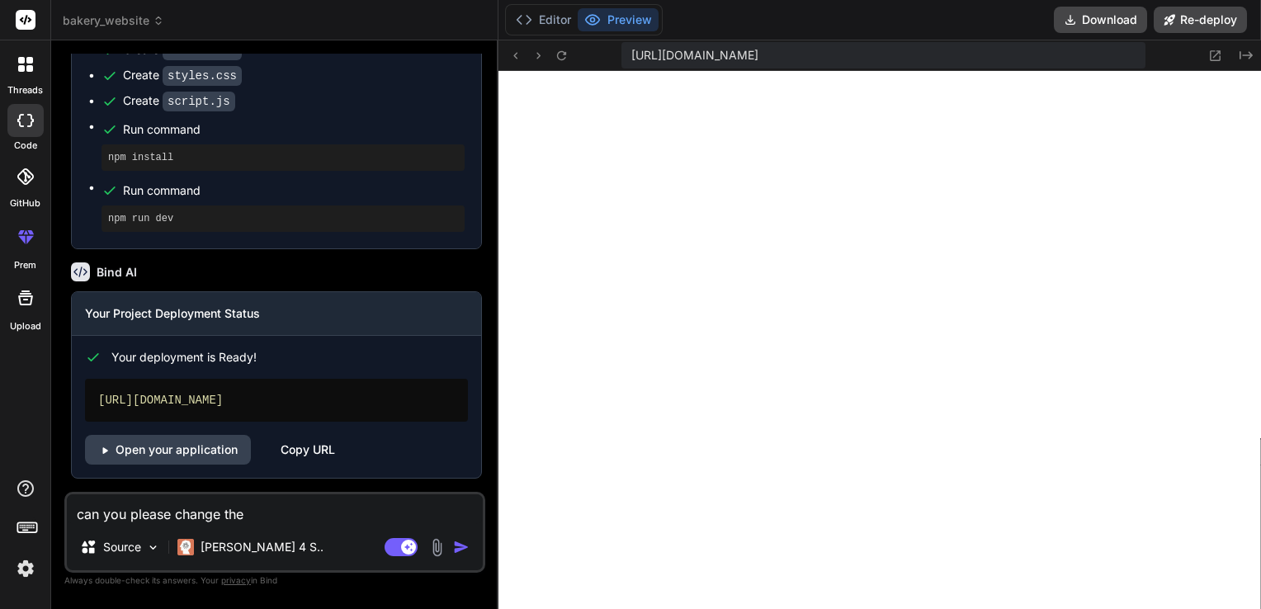
type textarea "can you please change the w"
type textarea "x"
type textarea "can you please change the we"
type textarea "x"
type textarea "can you please change the web"
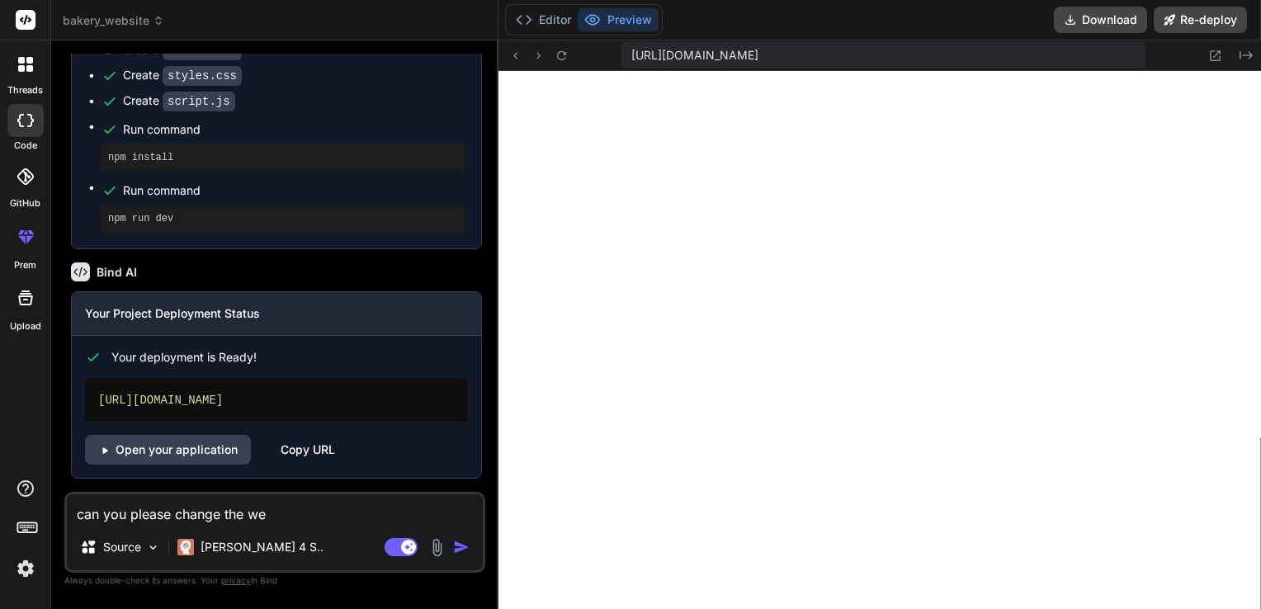
type textarea "x"
type textarea "can you please change the webs"
type textarea "x"
type textarea "can you please change the websi"
type textarea "x"
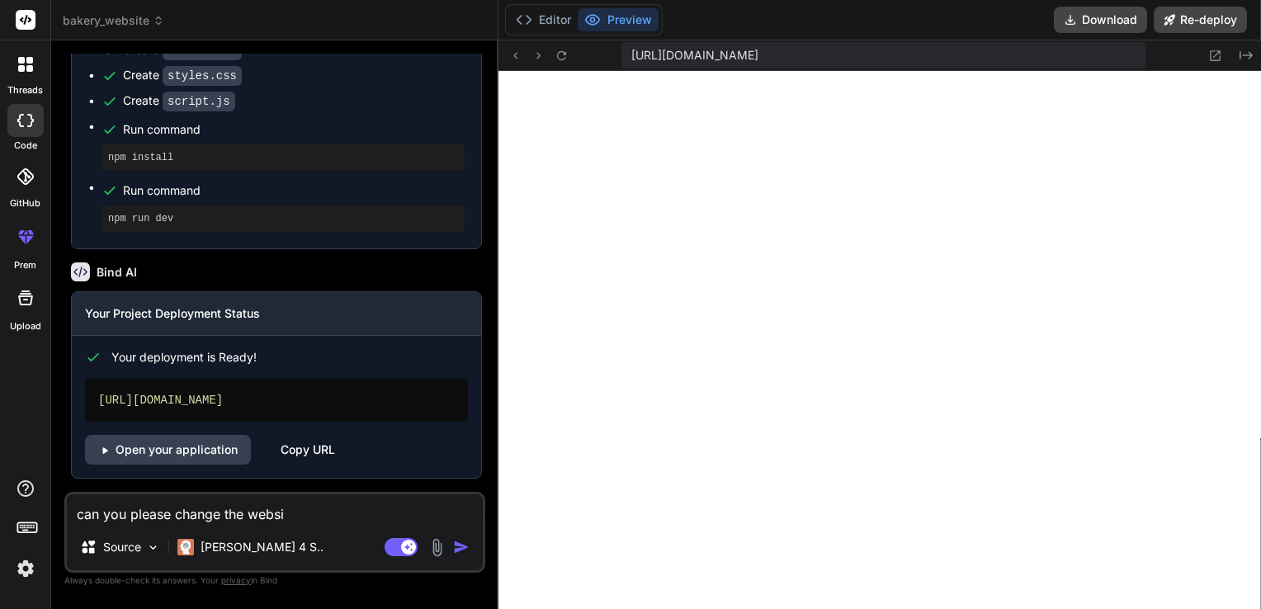
type textarea "can you please change the websit"
type textarea "x"
type textarea "can you please change the website"
type textarea "x"
type textarea "can you please change the website"
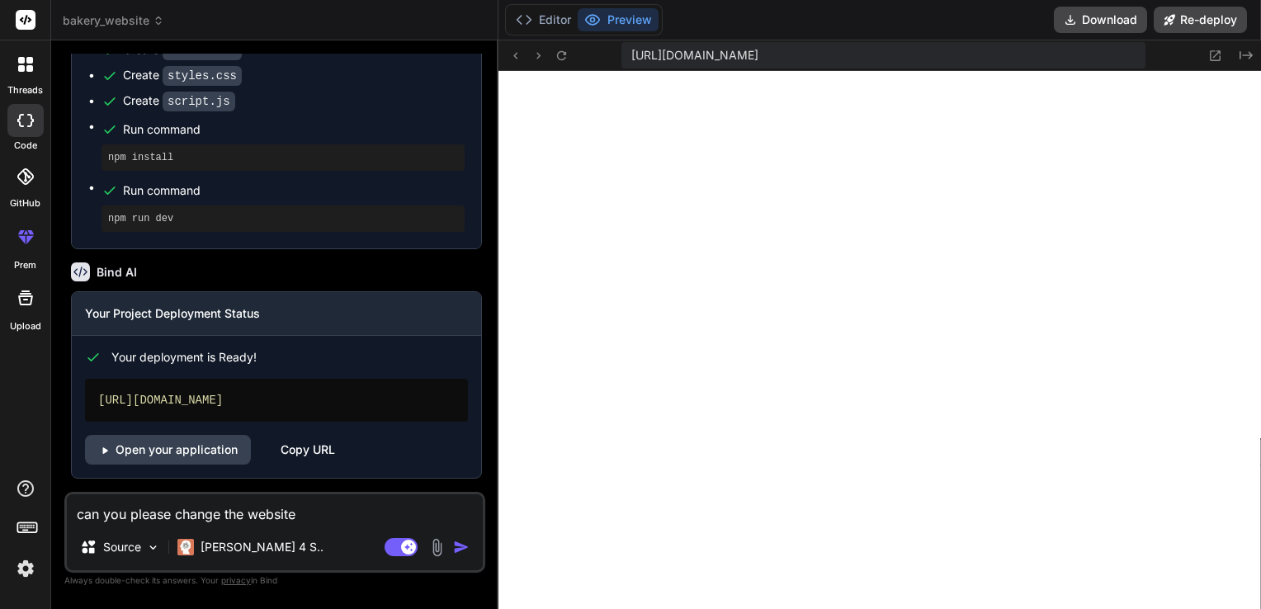
type textarea "x"
type textarea "can you please change the website c"
type textarea "x"
type textarea "can you please change the website co"
type textarea "x"
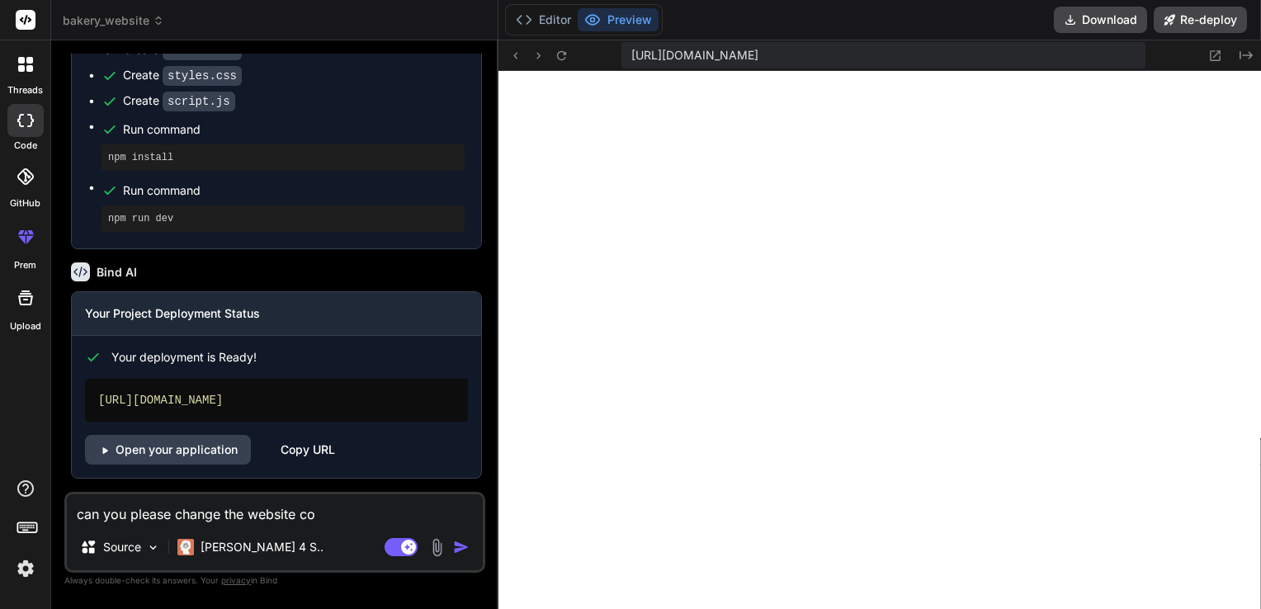
type textarea "can you please change the website col"
type textarea "x"
type textarea "can you please change the website colo"
type textarea "x"
type textarea "can you please change the website color"
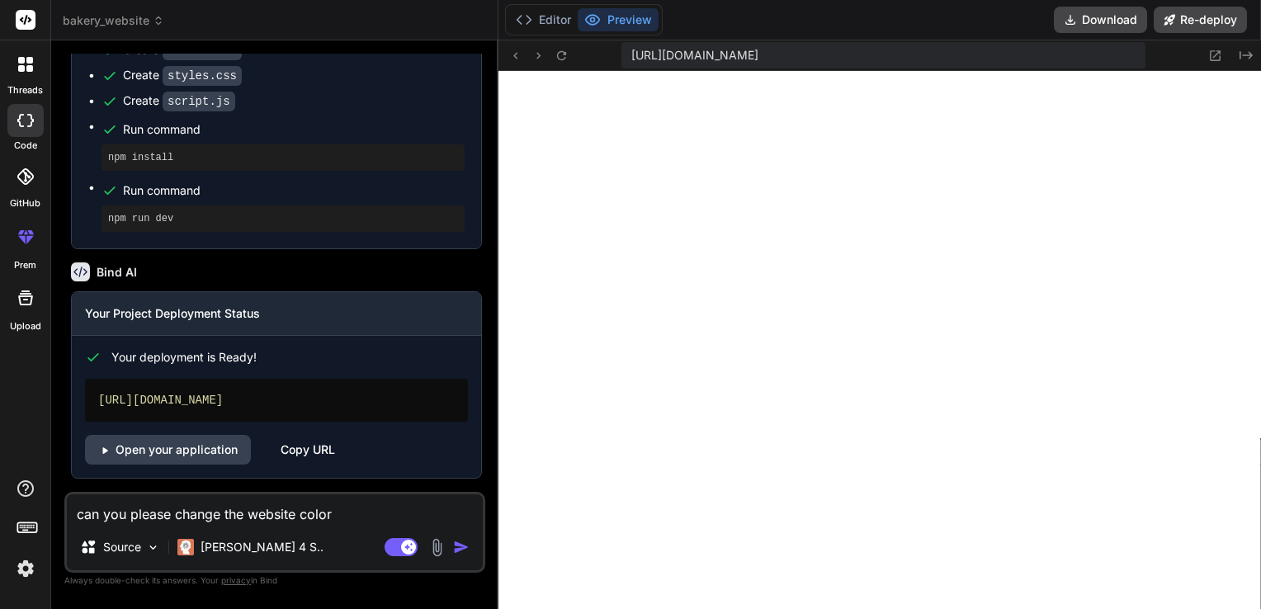
type textarea "x"
type textarea "can you please change the website color"
type textarea "x"
type textarea "can you please change the website color a"
type textarea "x"
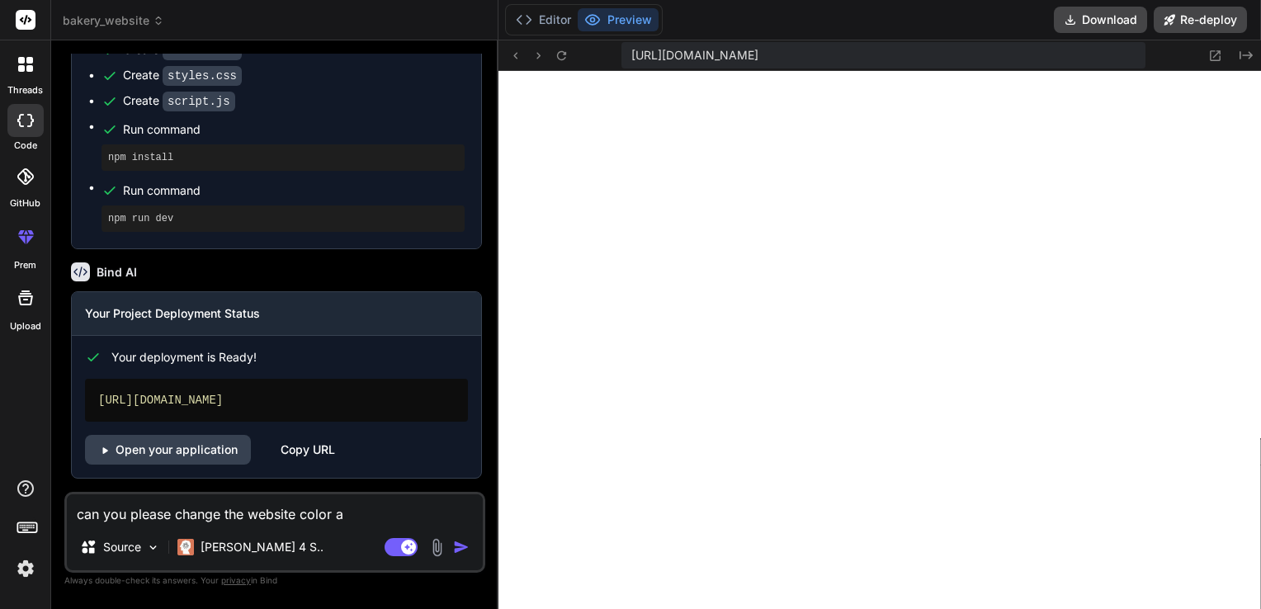
type textarea "can you please change the website color as"
type textarea "x"
type textarea "can you please change the website color as"
type textarea "x"
type textarea "can you please change the website color as b"
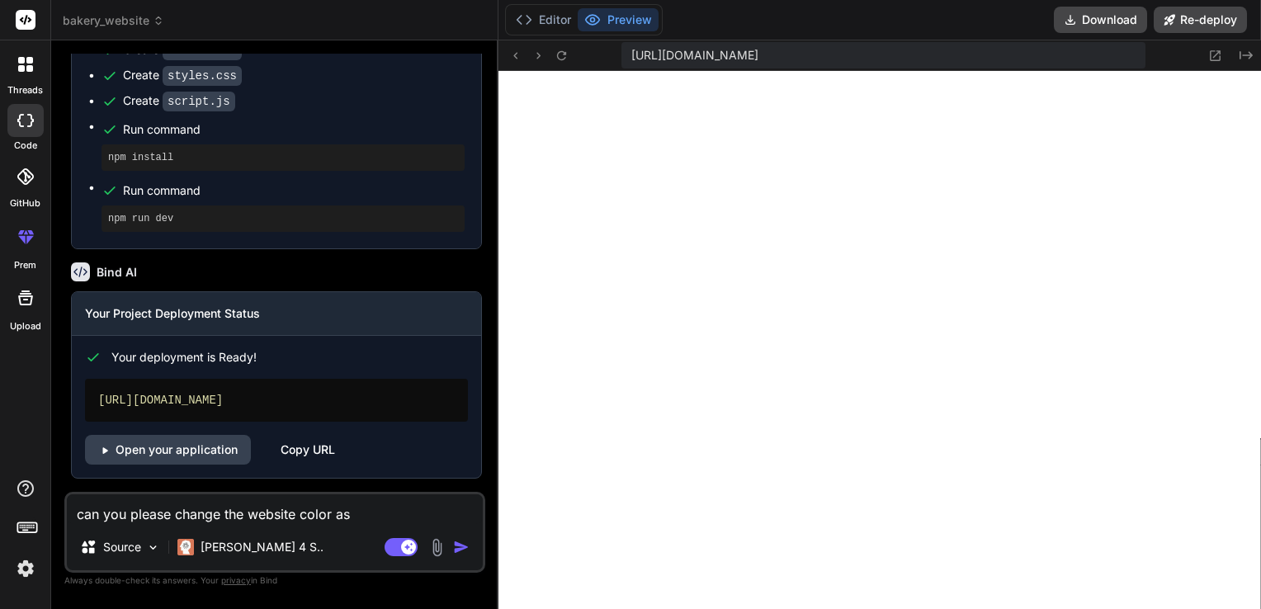
type textarea "x"
type textarea "can you please change the website color as bl"
type textarea "x"
type textarea "can you please change the website color as blu"
type textarea "x"
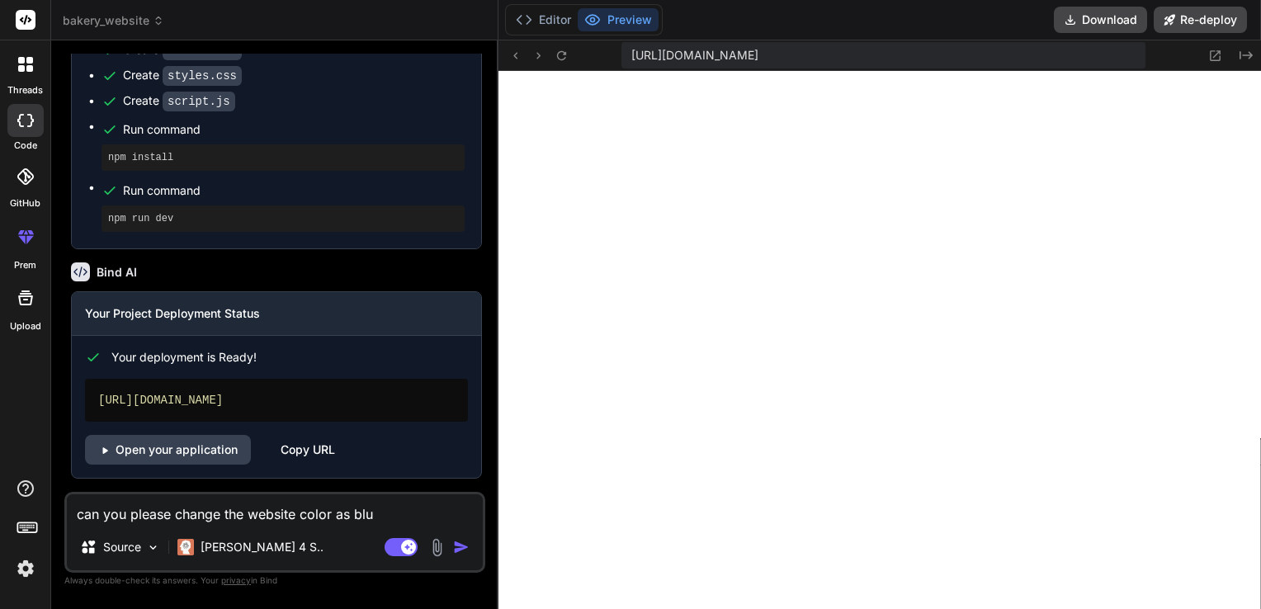
type textarea "can you please change the website color as blue"
type textarea "x"
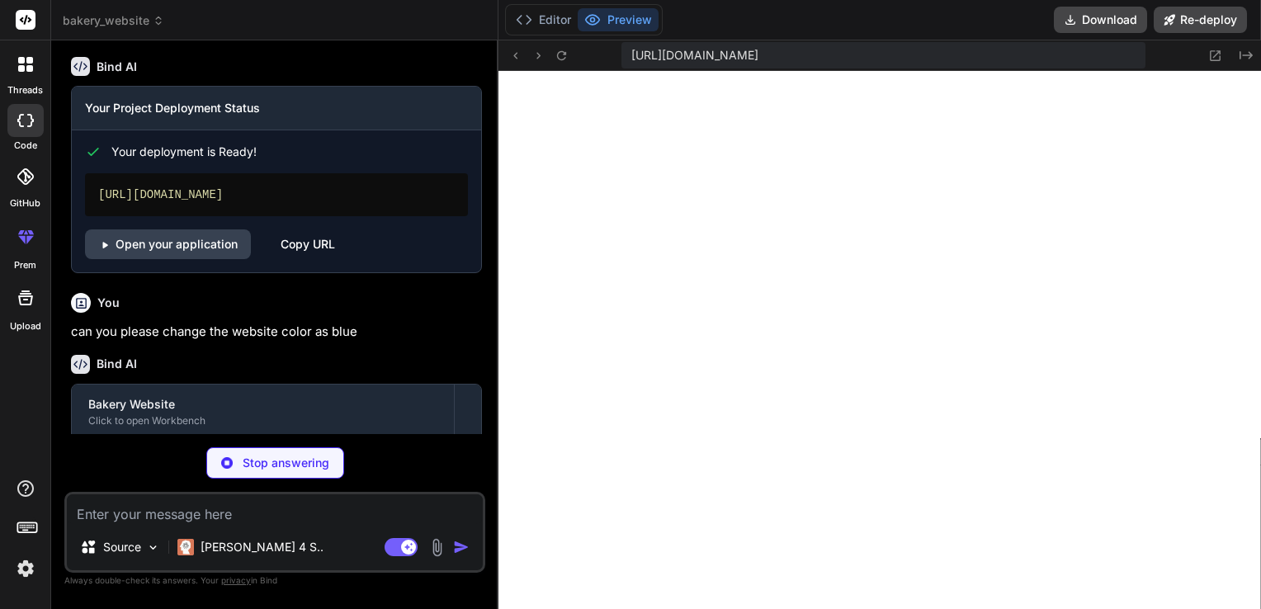
scroll to position [806, 0]
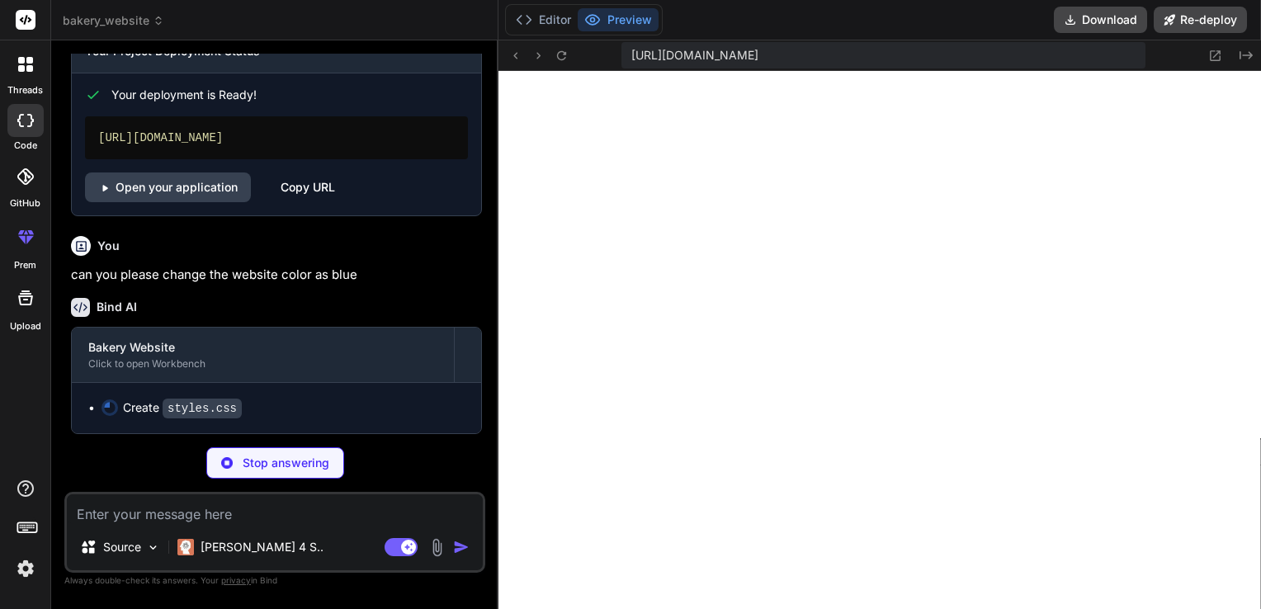
click at [368, 451] on div "Stop answering" at bounding box center [274, 462] width 421 height 31
click at [306, 458] on p "Stop answering" at bounding box center [286, 463] width 87 height 17
type textarea "x"
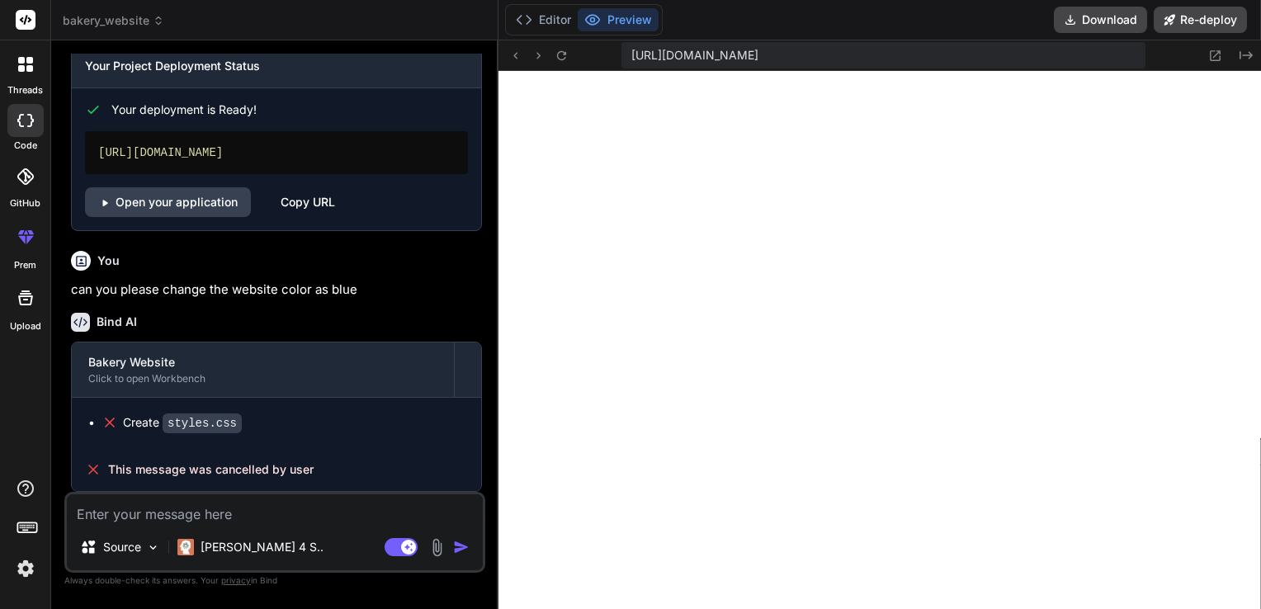
click at [209, 523] on textarea at bounding box center [275, 509] width 416 height 30
type textarea "x"
type textarea "c"
type textarea "x"
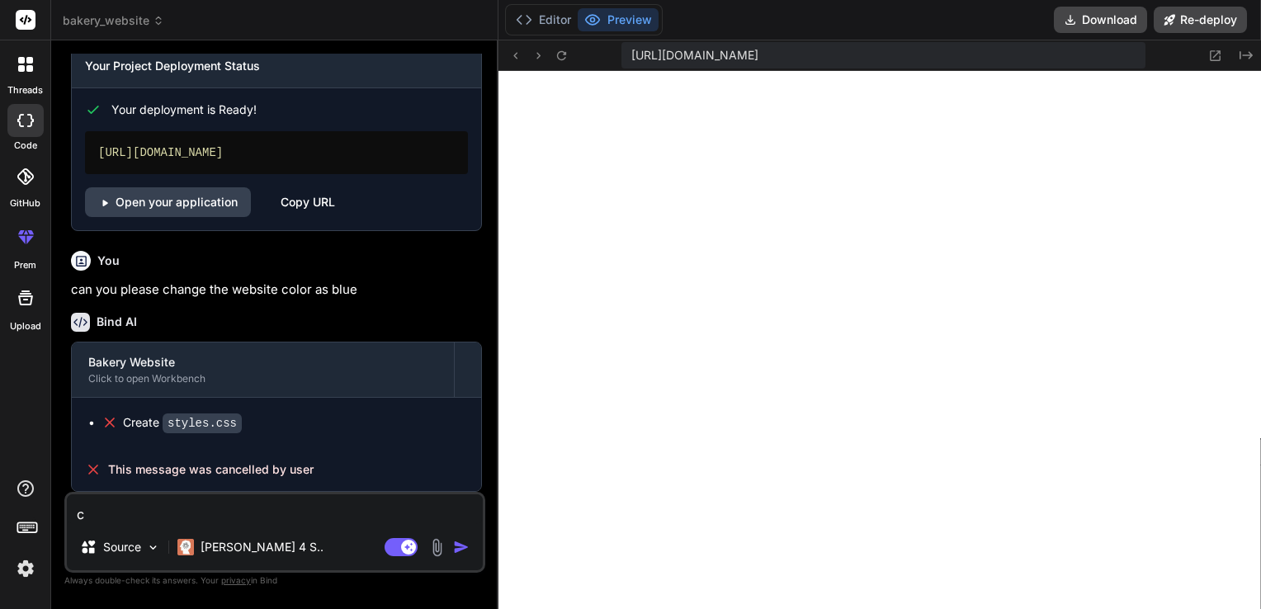
type textarea "ca"
type textarea "x"
type textarea "cab"
type textarea "x"
type textarea "ca"
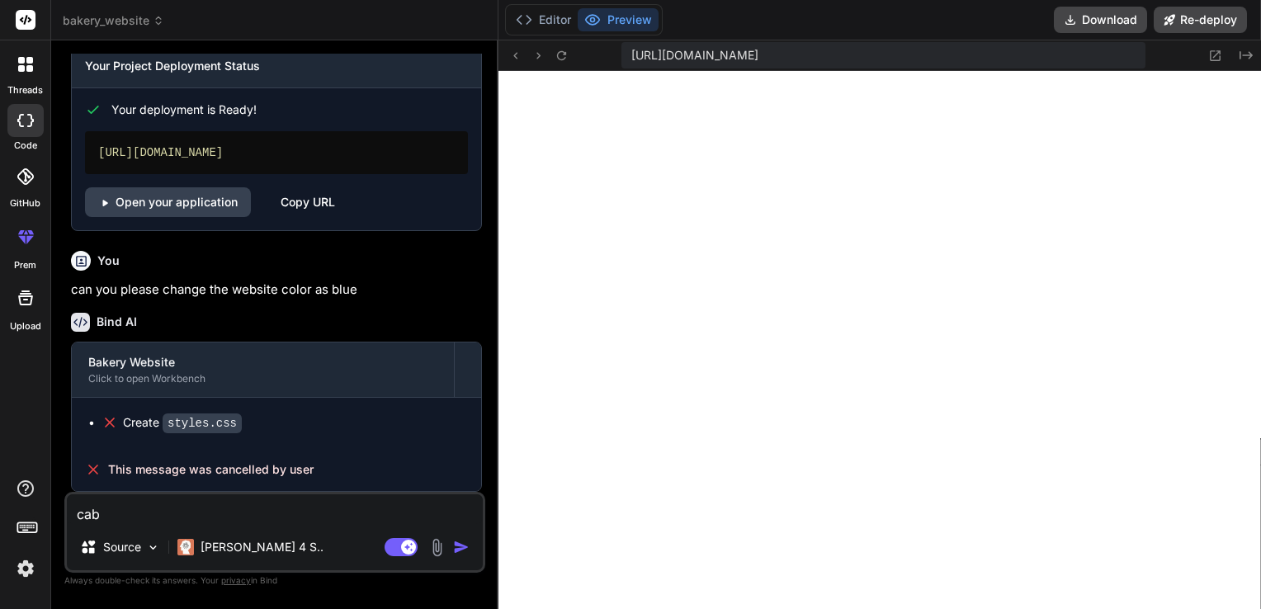
type textarea "x"
type textarea "can"
type textarea "x"
type textarea "can"
type textarea "x"
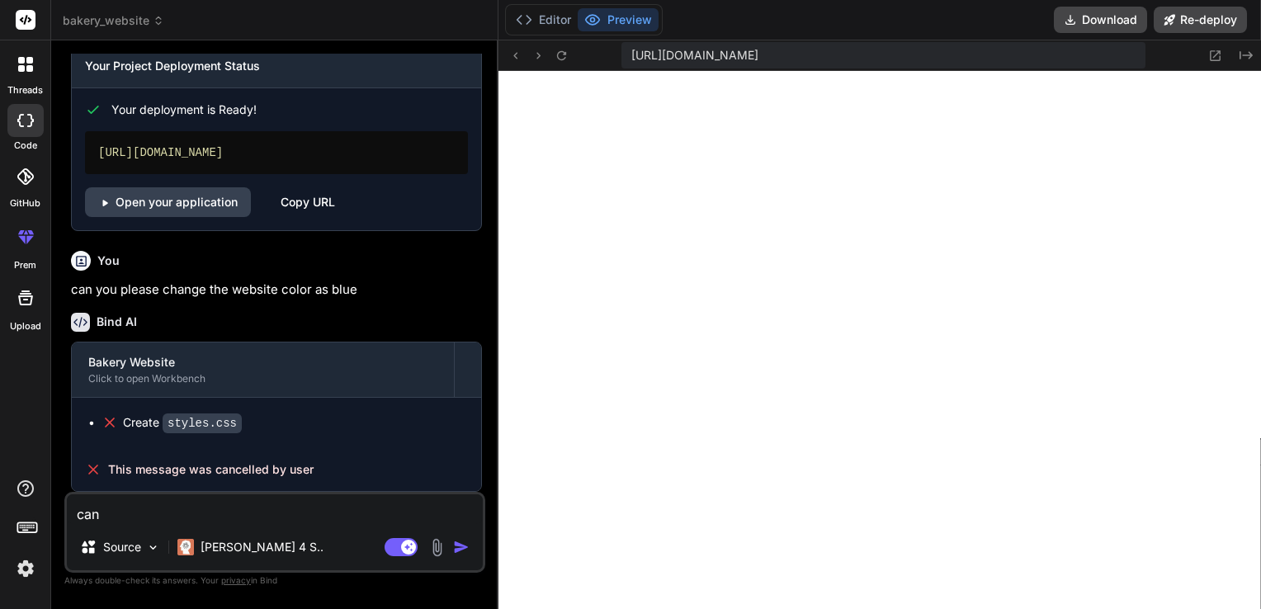
type textarea "can y"
type textarea "x"
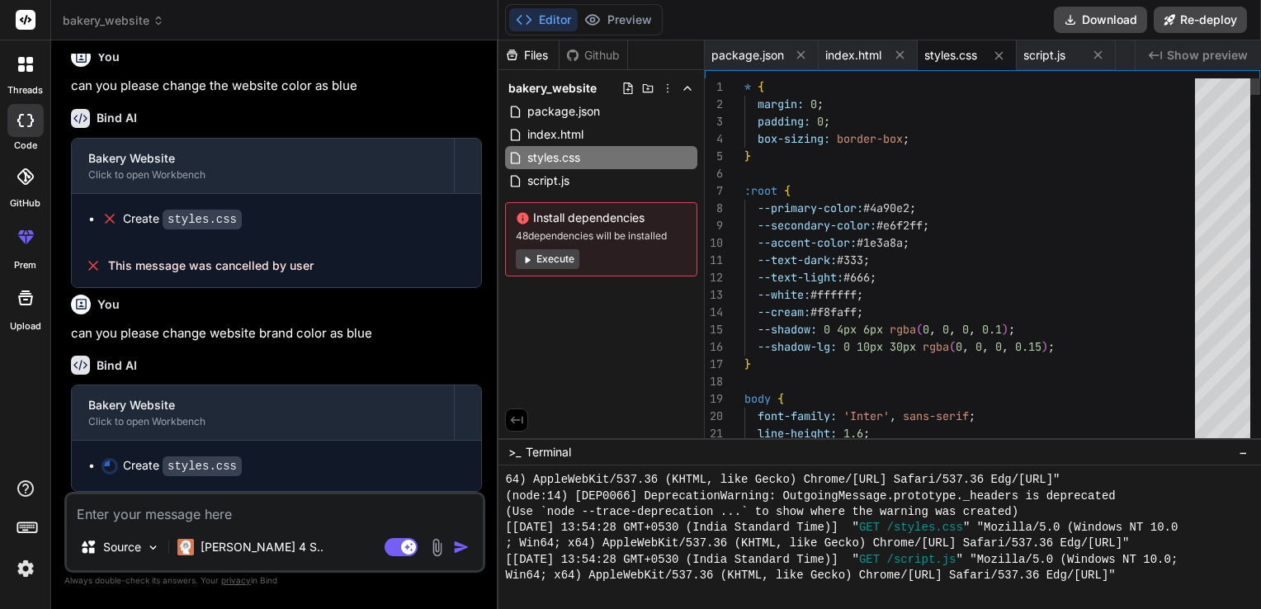
scroll to position [995, 0]
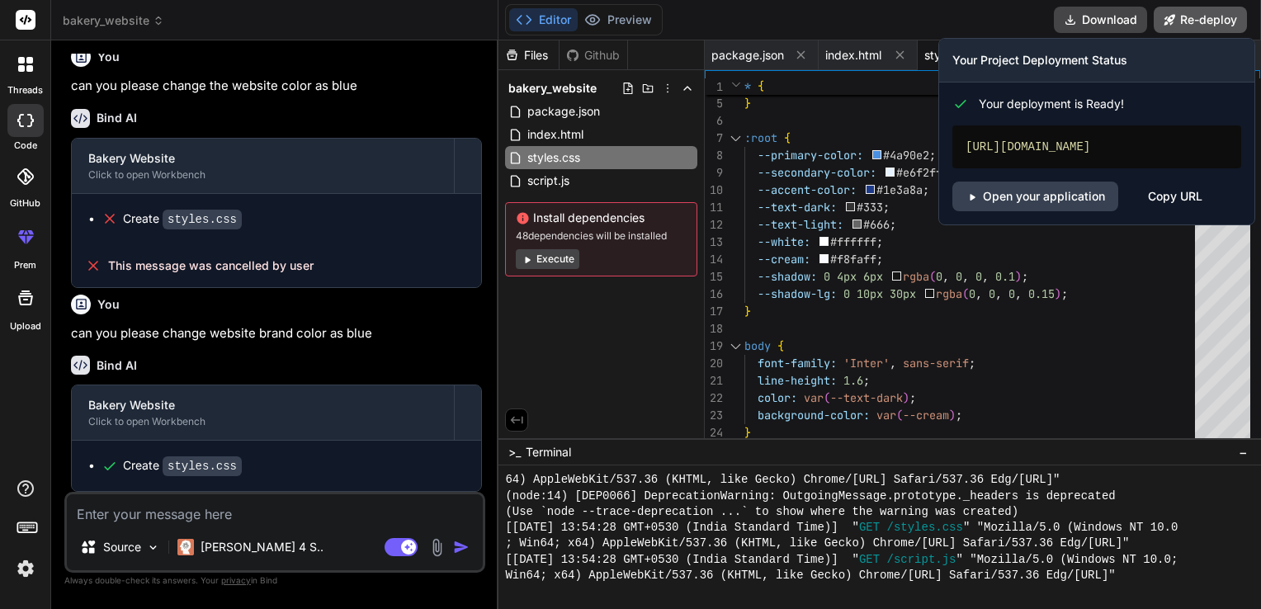
click at [1217, 15] on button "Re-deploy" at bounding box center [1200, 20] width 93 height 26
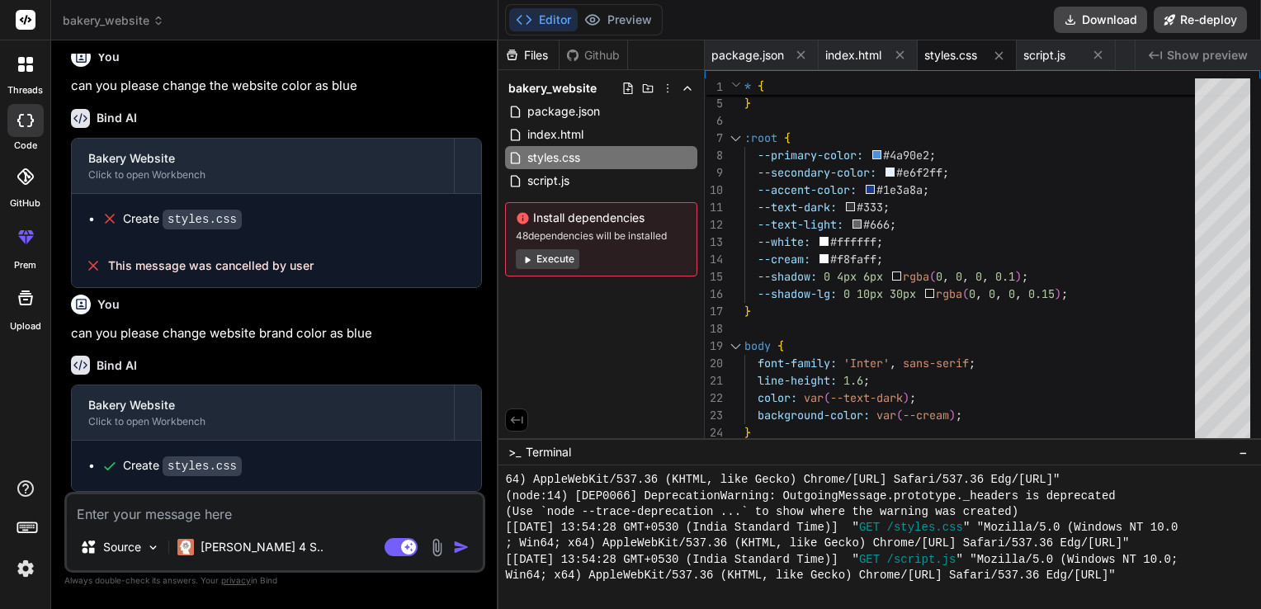
click at [194, 506] on textarea at bounding box center [275, 509] width 416 height 30
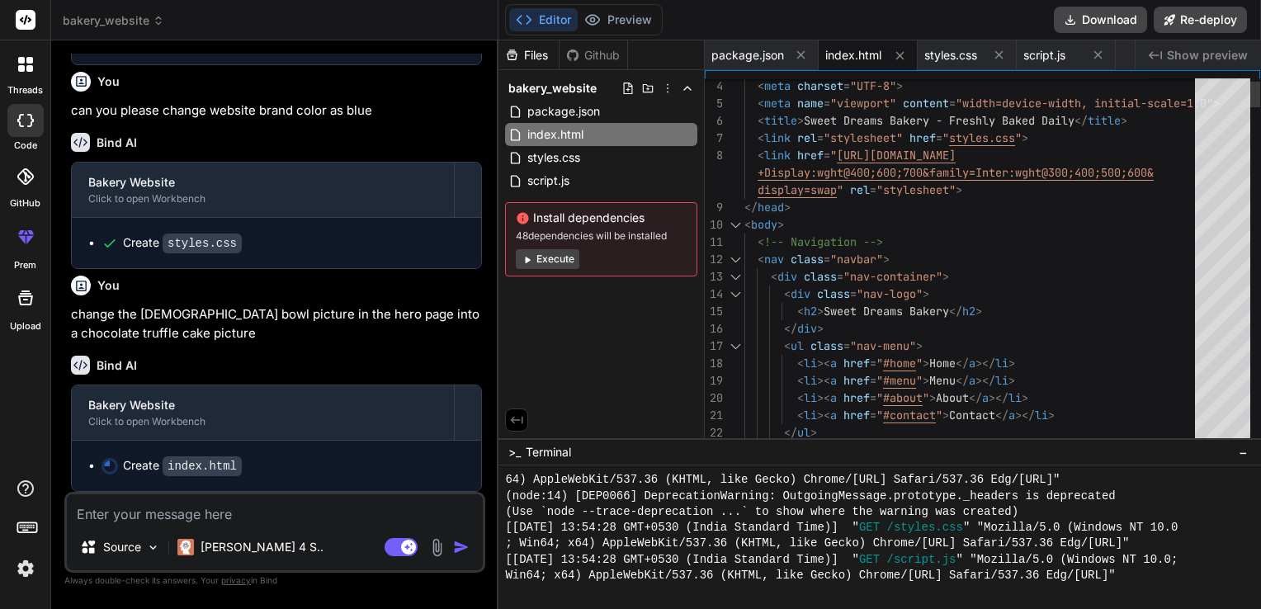
scroll to position [1217, 0]
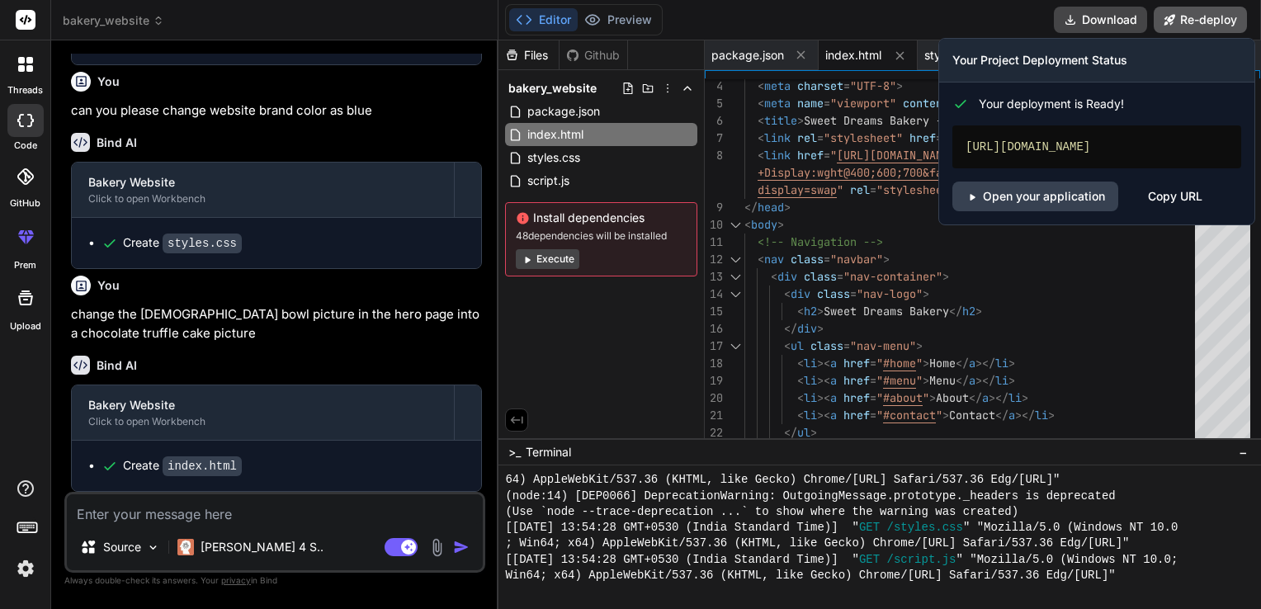
click at [1226, 19] on button "Re-deploy" at bounding box center [1200, 20] width 93 height 26
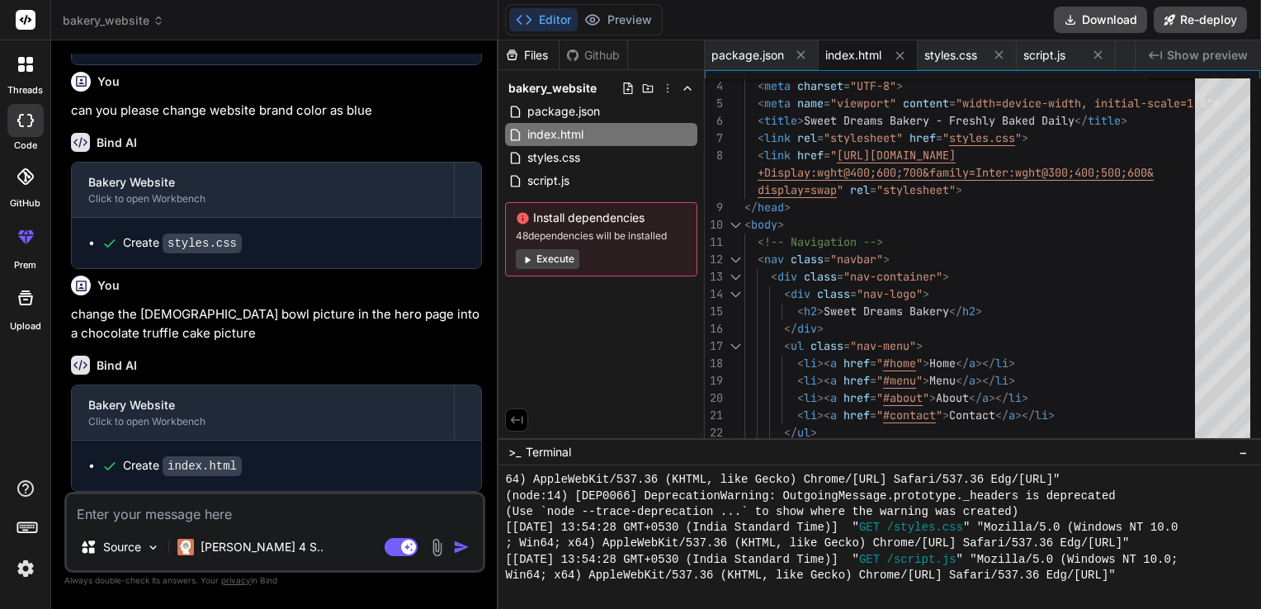
click at [682, 358] on div "Files Github bakery_website package.json index.html styles.css script.js Instal…" at bounding box center [602, 239] width 206 height 398
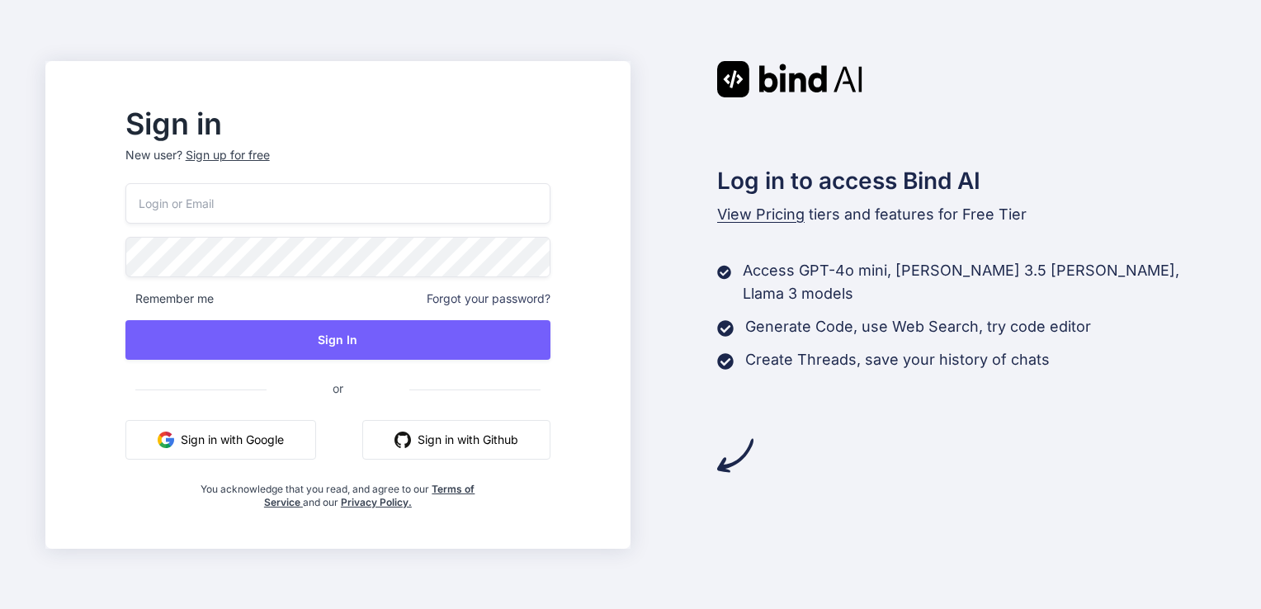
click at [305, 438] on button "Sign in with Google" at bounding box center [220, 440] width 191 height 40
